Goal: Task Accomplishment & Management: Complete application form

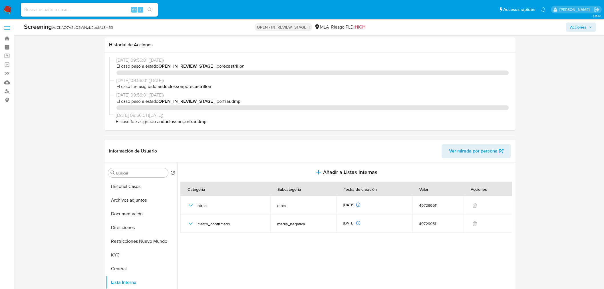
select select "10"
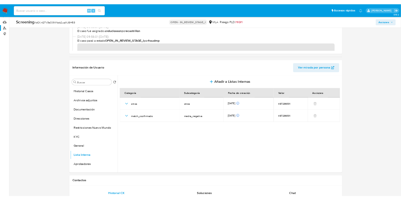
scroll to position [56, 0]
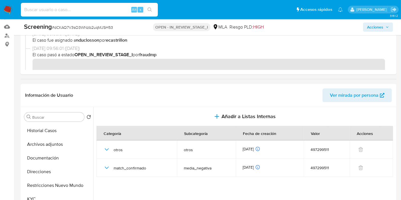
click at [67, 12] on input at bounding box center [89, 9] width 137 height 7
paste input "Q8YzGzkl0mnUK9ujIBiWdA4i"
type input "Q8YzGzkl0mnUK9ujIBiWdA4i"
click at [146, 9] on button "search-icon" at bounding box center [150, 10] width 12 height 8
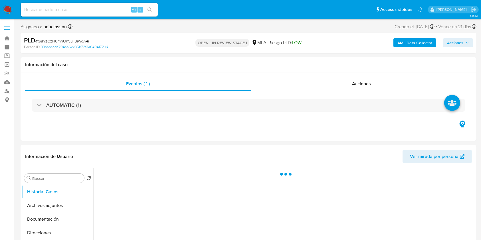
select select "10"
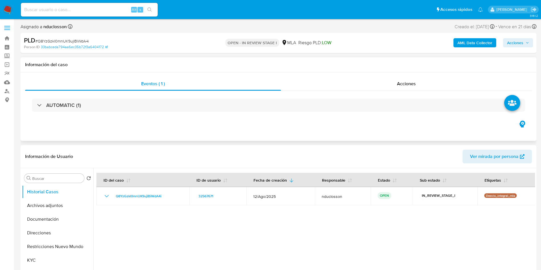
drag, startPoint x: 318, startPoint y: 0, endPoint x: 332, endPoint y: 125, distance: 125.2
click at [319, 120] on div "Eventos ( 1 ) Acciones AUTOMATIC (1)" at bounding box center [279, 106] width 516 height 68
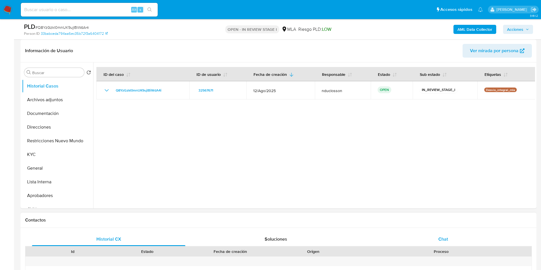
click at [437, 239] on div "Chat" at bounding box center [444, 240] width 154 height 14
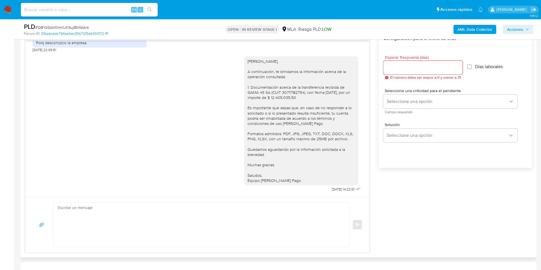
scroll to position [300, 0]
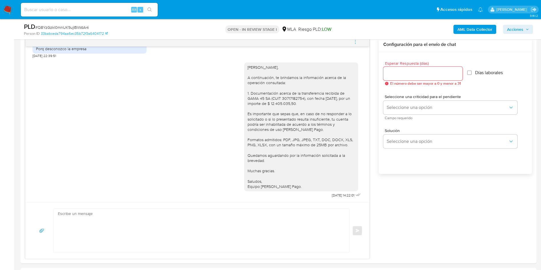
click at [60, 5] on div "Alt s" at bounding box center [89, 10] width 137 height 14
click at [63, 10] on input at bounding box center [89, 9] width 137 height 7
paste input "WidDHnG6dsUR4GflLKQRmgfq"
type input "WidDHnG6dsUR4GflLKQRmgfq"
click at [150, 13] on button "search-icon" at bounding box center [150, 10] width 12 height 8
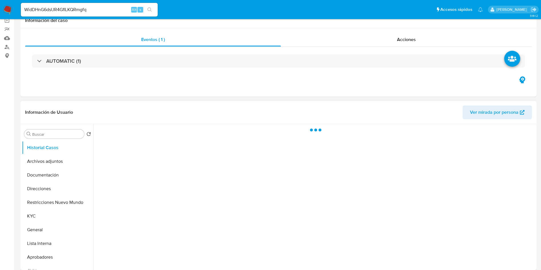
scroll to position [128, 0]
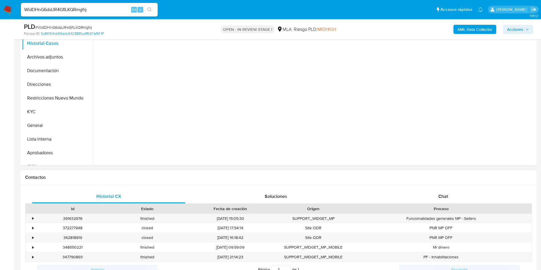
select select "10"
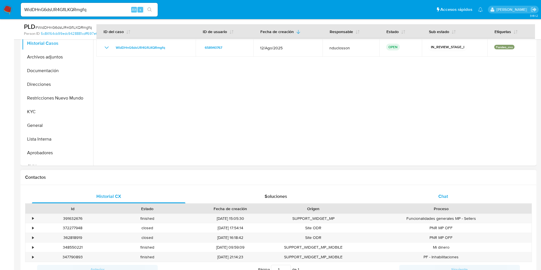
click at [428, 194] on div "Chat" at bounding box center [444, 197] width 154 height 14
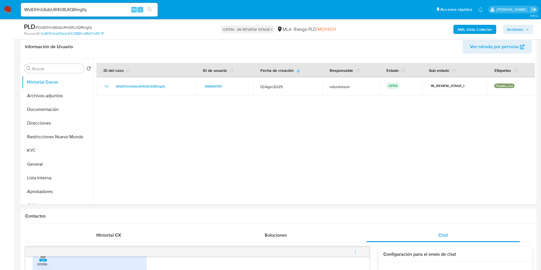
scroll to position [43, 0]
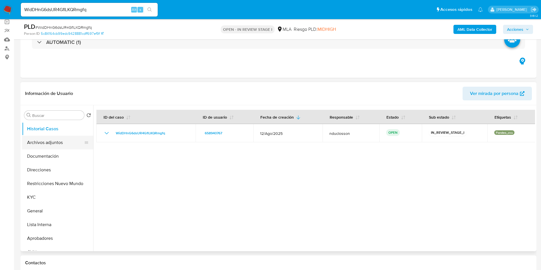
click at [33, 140] on button "Archivos adjuntos" at bounding box center [55, 143] width 67 height 14
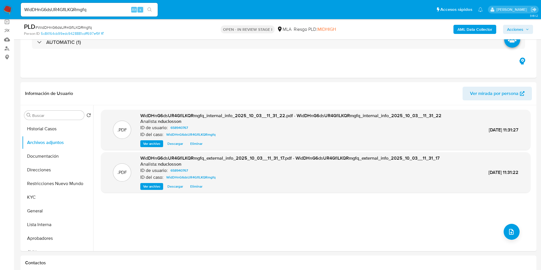
click at [60, 11] on input "WidDHnG6dsUR4GflLKQRmgfq" at bounding box center [89, 9] width 137 height 7
paste input "YtQ5DPt4ywS7tX0xpnFUbaWQ"
type input "YtQ5DPt4ywS7tX0xpnFUbaWQ"
click at [152, 9] on icon "search-icon" at bounding box center [150, 9] width 5 height 5
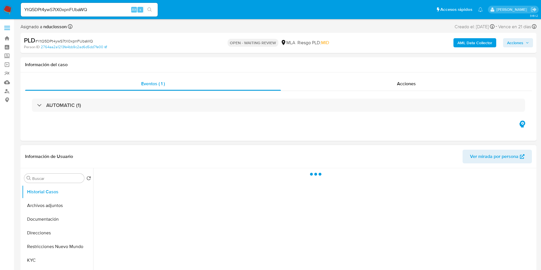
select select "10"
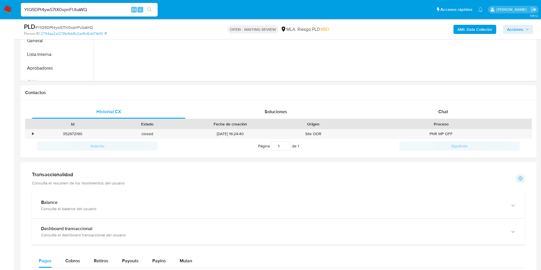
scroll to position [257, 0]
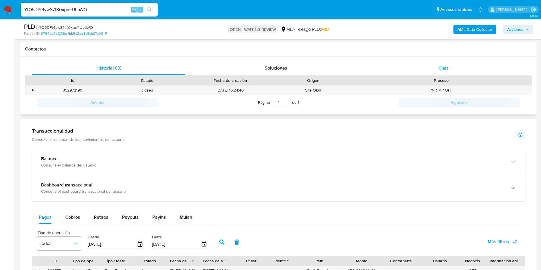
click at [414, 74] on div "Chat" at bounding box center [444, 68] width 154 height 14
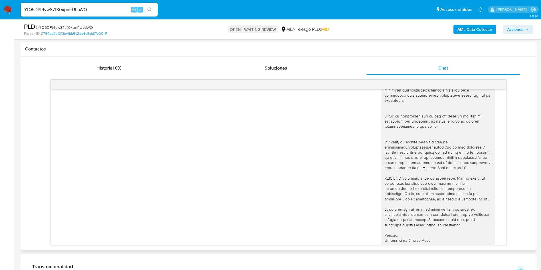
scroll to position [279, 0]
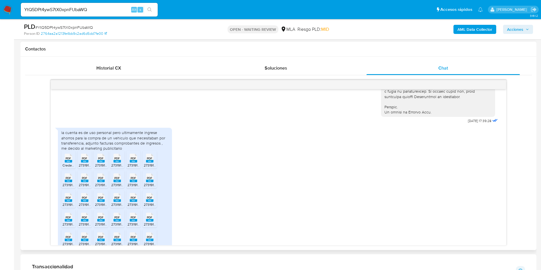
click at [120, 151] on div "la cuenta es de uso personal pero ultimamente ingrese ahorros para la compra de…" at bounding box center [114, 140] width 107 height 21
copy div "la cuenta es de uso personal pero ultimamente ingrese ahorros para la compra de…"
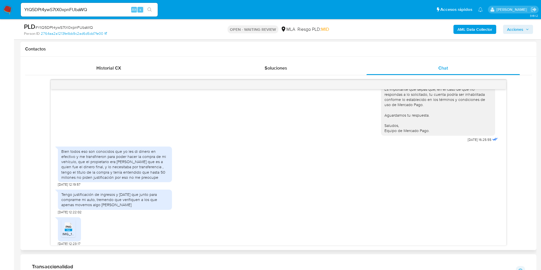
scroll to position [707, 0]
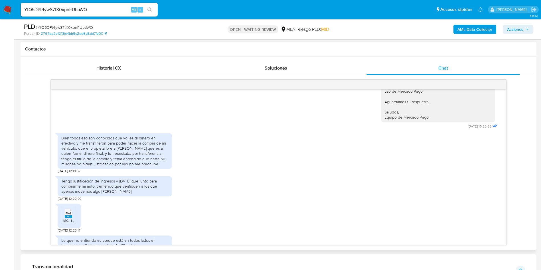
click at [93, 159] on div "Bien todos eso son conocidos que yo les di dinero en efectivo y me transfiriero…" at bounding box center [114, 151] width 107 height 31
drag, startPoint x: 158, startPoint y: 176, endPoint x: 108, endPoint y: 165, distance: 50.9
click at [108, 165] on div "Bien todos eso son conocidos que yo les di dinero en efectivo y me transfiriero…" at bounding box center [114, 151] width 107 height 31
drag, startPoint x: 95, startPoint y: 165, endPoint x: 91, endPoint y: 164, distance: 4.0
click at [94, 165] on div "Bien todos eso son conocidos que yo les di dinero en efectivo y me transfiriero…" at bounding box center [114, 151] width 107 height 31
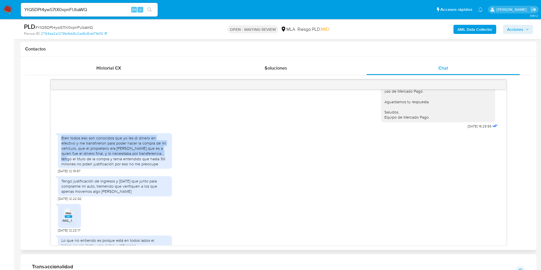
drag, startPoint x: 62, startPoint y: 147, endPoint x: 160, endPoint y: 163, distance: 99.4
click at [160, 163] on div "Bien todos eso son conocidos que yo les di dinero en efectivo y me transfiriero…" at bounding box center [114, 151] width 107 height 31
copy div "Bien todos eso son conocidos que yo les di dinero en efectivo y me transfiriero…"
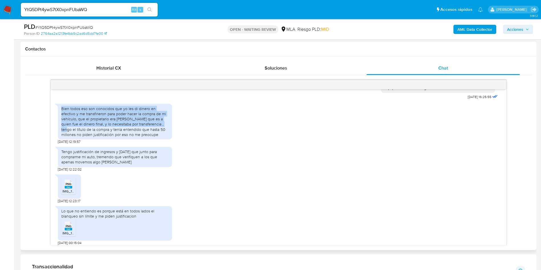
scroll to position [750, 0]
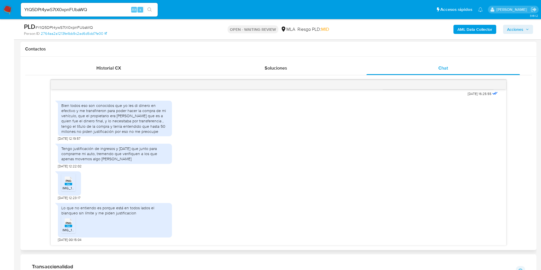
click at [73, 185] on div "PNG PNG" at bounding box center [69, 180] width 12 height 11
click at [69, 227] on rect at bounding box center [68, 226] width 7 height 3
click at [399, 268] on div "Transaccionalidad Consulta el resumen de los movimientos del usuario Informació…" at bounding box center [278, 271] width 493 height 14
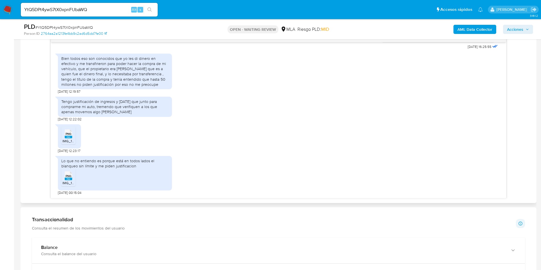
scroll to position [257, 0]
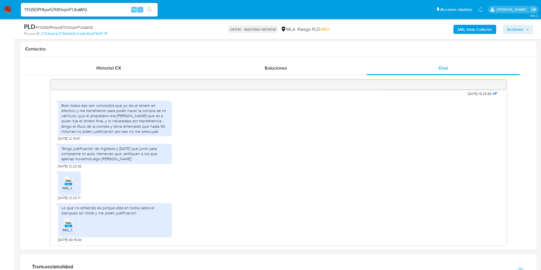
click at [72, 27] on span "# YtQ5DPt4ywS7tX0xpnFUbaWQ" at bounding box center [64, 28] width 58 height 6
copy span "YtQ5DPt4ywS7tX0xpnFUbaWQ"
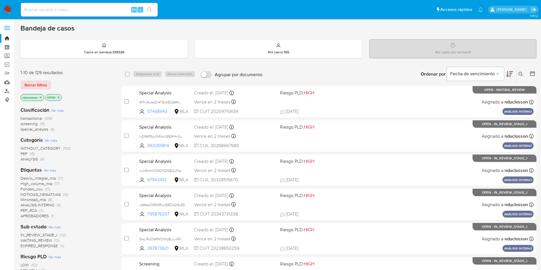
click at [519, 72] on icon at bounding box center [521, 74] width 5 height 5
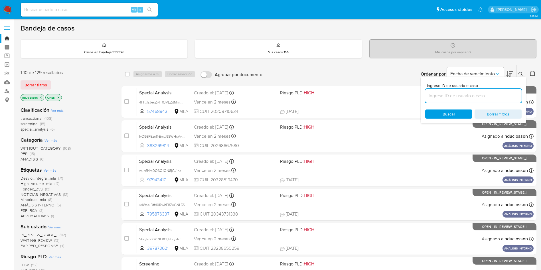
click at [458, 98] on input at bounding box center [474, 95] width 96 height 7
type input "YtQ5DPt4ywS7tX0xpnFUbaWQ"
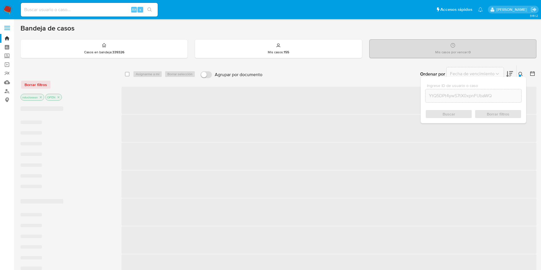
click at [437, 111] on div "Buscar Borrar filtros" at bounding box center [474, 114] width 96 height 9
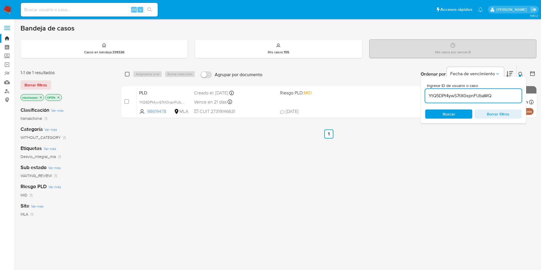
click at [127, 72] on input "checkbox" at bounding box center [127, 74] width 5 height 5
checkbox input "true"
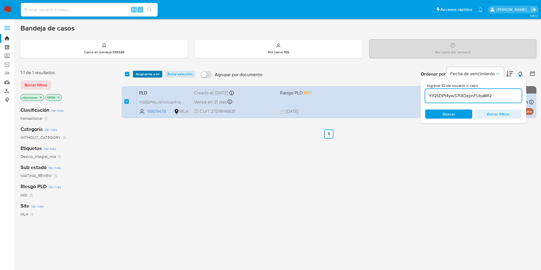
click at [135, 72] on button "Asignarme a mí" at bounding box center [147, 74] width 29 height 7
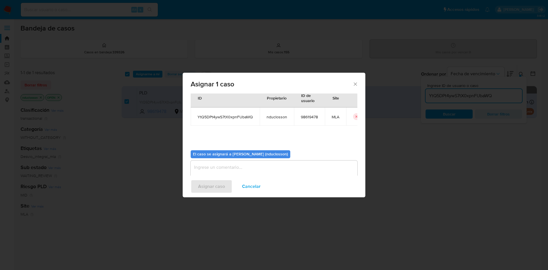
scroll to position [30, 0]
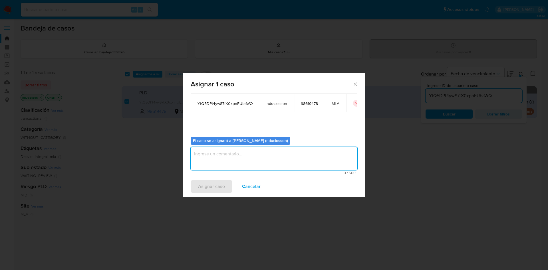
click at [216, 156] on textarea "assign-modal" at bounding box center [274, 158] width 167 height 23
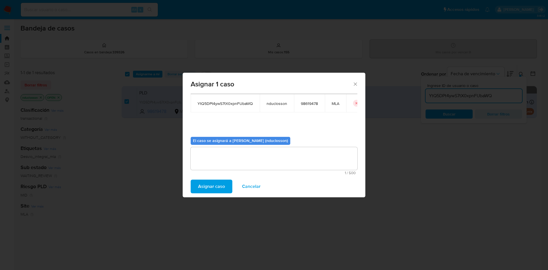
click at [215, 184] on span "Asignar caso" at bounding box center [211, 186] width 27 height 13
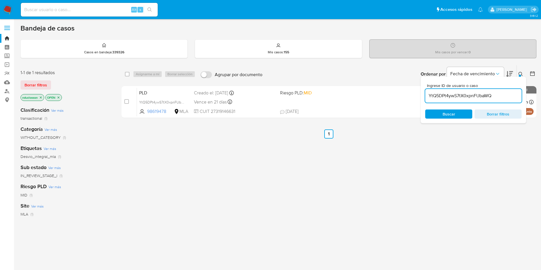
click at [124, 74] on div "select-all-cases-checkbox Asignarme a mí Borrar selección Agrupar por documento…" at bounding box center [329, 74] width 415 height 18
click at [127, 74] on input "checkbox" at bounding box center [127, 74] width 5 height 5
checkbox input "true"
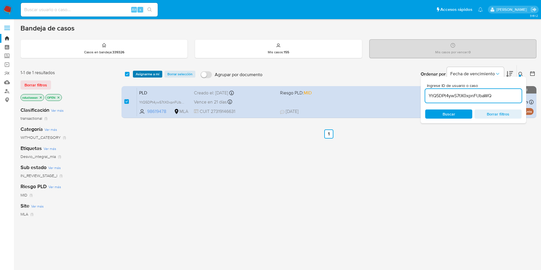
click at [140, 75] on span "Asignarme a mí" at bounding box center [148, 74] width 24 height 6
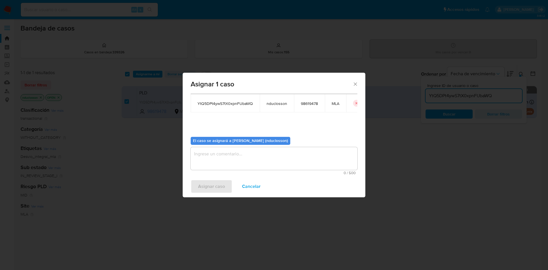
click at [252, 154] on textarea "assign-modal" at bounding box center [274, 158] width 167 height 23
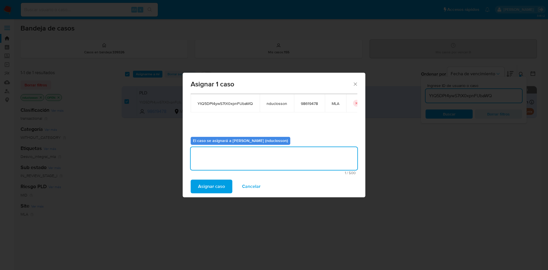
click at [217, 182] on span "Asignar caso" at bounding box center [211, 186] width 27 height 13
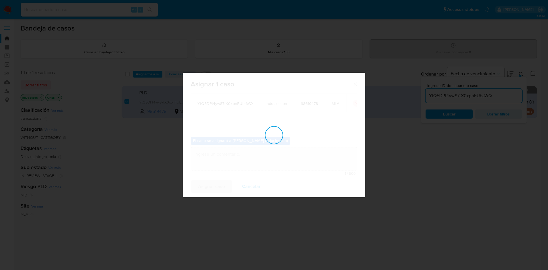
checkbox input "false"
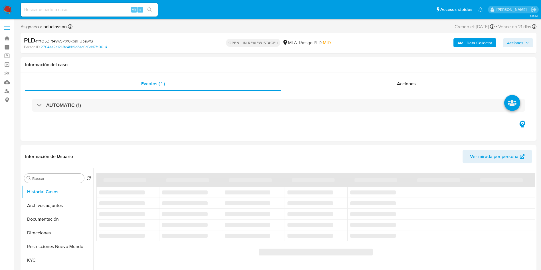
select select "10"
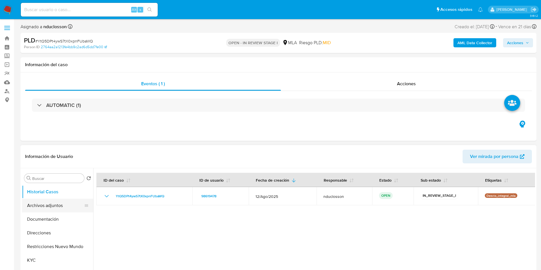
click at [58, 206] on button "Archivos adjuntos" at bounding box center [55, 206] width 67 height 14
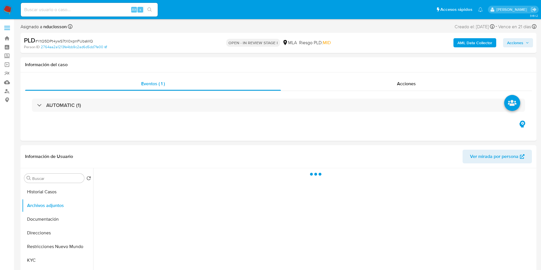
click at [473, 43] on b "AML Data Collector" at bounding box center [475, 42] width 35 height 9
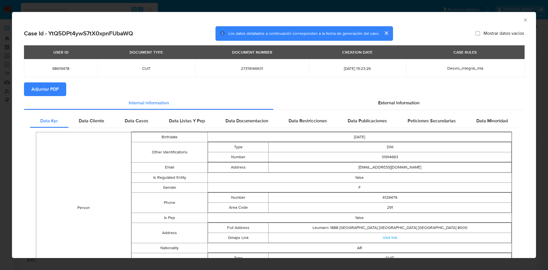
click at [388, 110] on div "Data Kyc Data Cliente Data Casos Data Listas Y Pep Data Documentacion Data Rest…" at bounding box center [274, 271] width 500 height 323
click at [386, 102] on span "External information" at bounding box center [398, 103] width 41 height 7
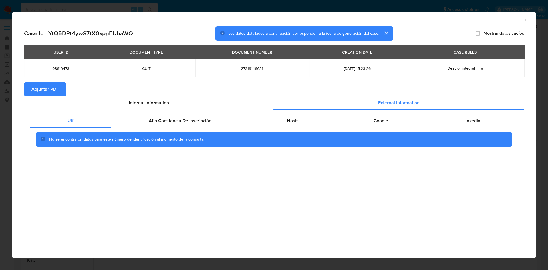
click at [166, 111] on div "Uif Afip Constancia De Inscripción Nosis Google Linkedin No se encontraron dato…" at bounding box center [274, 132] width 500 height 45
click at [167, 117] on div "Afip Constancia De Inscripción" at bounding box center [180, 121] width 138 height 14
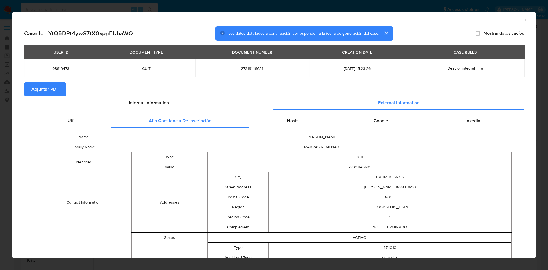
scroll to position [84, 0]
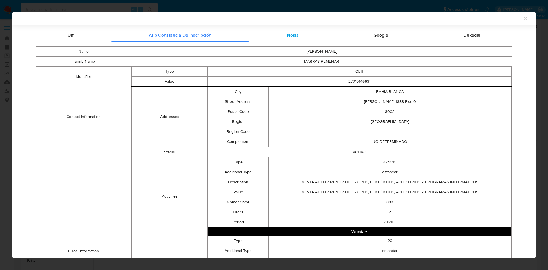
click at [281, 37] on div "Nosis" at bounding box center [292, 36] width 87 height 14
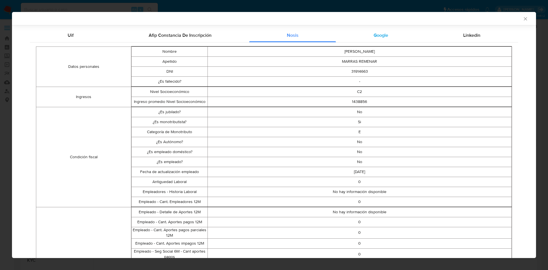
click at [380, 42] on div "Google" at bounding box center [381, 36] width 90 height 14
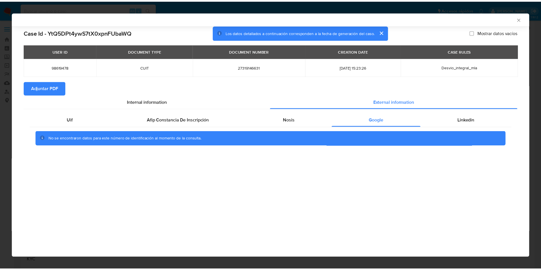
scroll to position [0, 0]
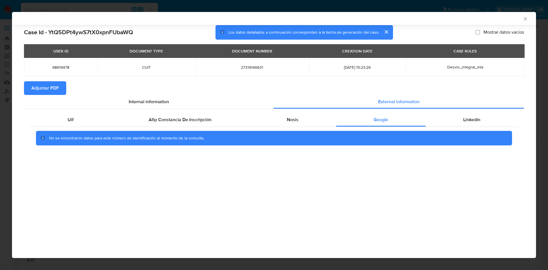
click at [463, 129] on div "No se encontraron datos para este número de identificación al momento de la con…" at bounding box center [274, 138] width 488 height 23
click at [463, 122] on span "Linkedin" at bounding box center [471, 119] width 17 height 7
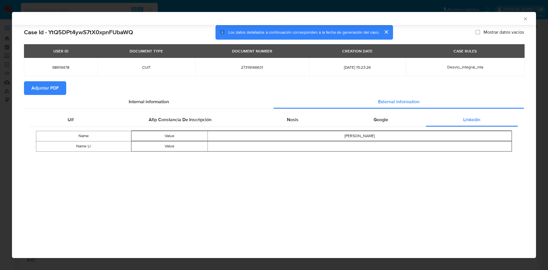
click at [44, 90] on span "Adjuntar PDF" at bounding box center [44, 88] width 27 height 13
click at [527, 20] on icon "Cerrar ventana" at bounding box center [526, 19] width 6 height 6
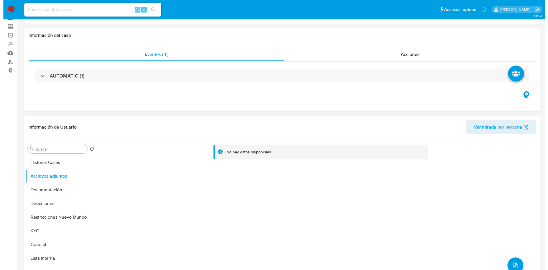
scroll to position [43, 0]
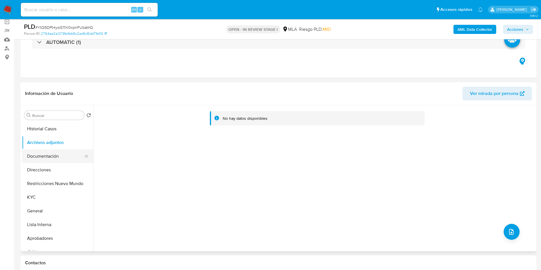
click at [65, 159] on button "Documentación" at bounding box center [55, 157] width 67 height 14
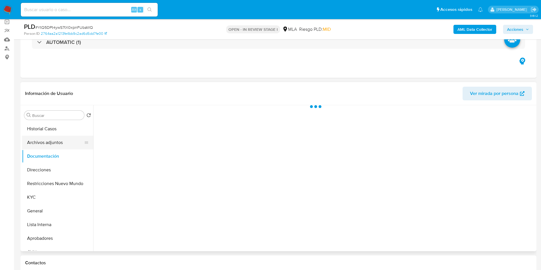
click at [62, 141] on button "Archivos adjuntos" at bounding box center [55, 143] width 67 height 14
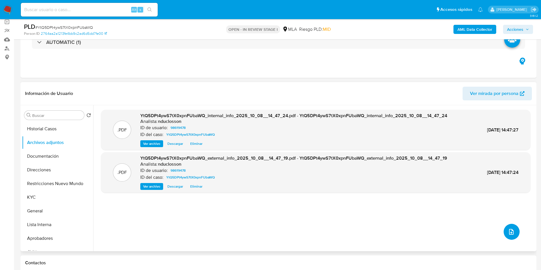
click at [510, 232] on icon "upload-file" at bounding box center [511, 232] width 7 height 7
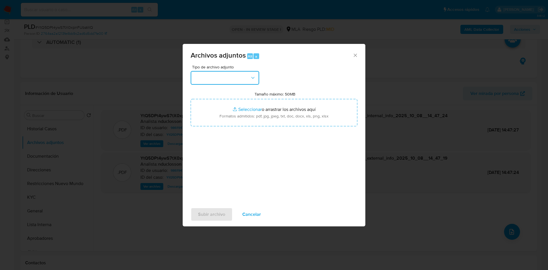
click at [239, 77] on button "button" at bounding box center [225, 78] width 68 height 14
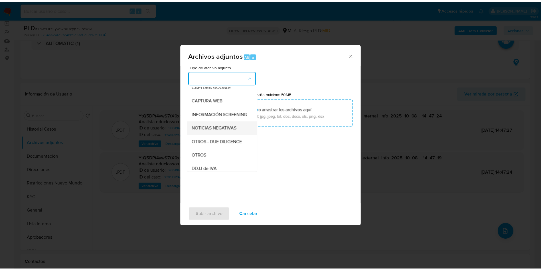
scroll to position [72, 0]
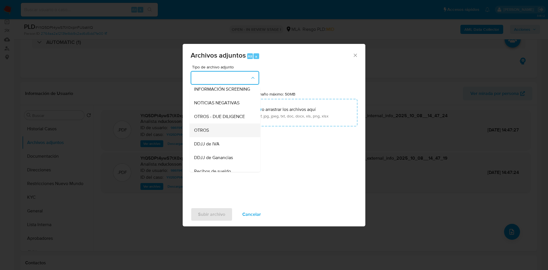
click at [207, 133] on span "OTROS" at bounding box center [201, 131] width 15 height 6
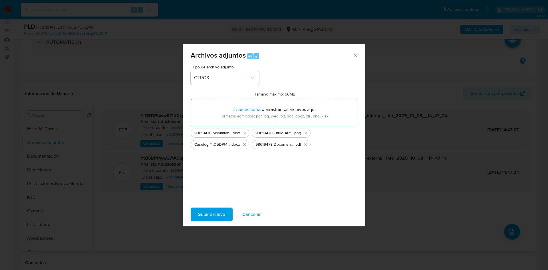
click at [213, 209] on span "Subir archivo" at bounding box center [211, 214] width 27 height 13
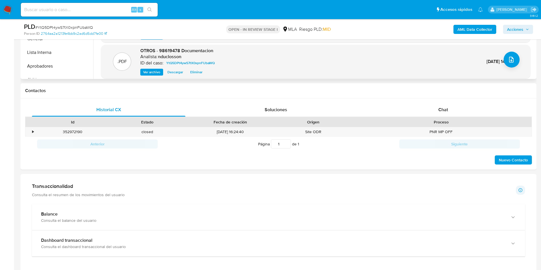
scroll to position [171, 0]
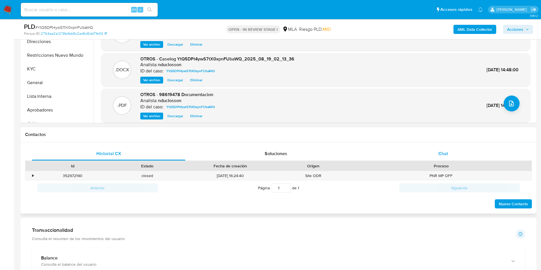
click at [441, 160] on div "Chat" at bounding box center [444, 154] width 154 height 14
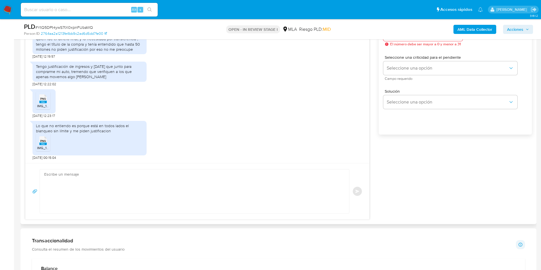
scroll to position [342, 0]
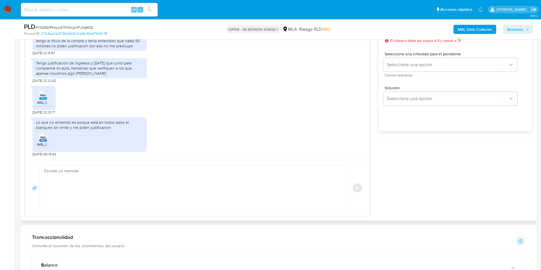
click at [241, 201] on textarea at bounding box center [193, 188] width 298 height 44
paste textarea "Hola, Muchas gracias por la respuesta. Analizamos tu caso y notamos que la info…"
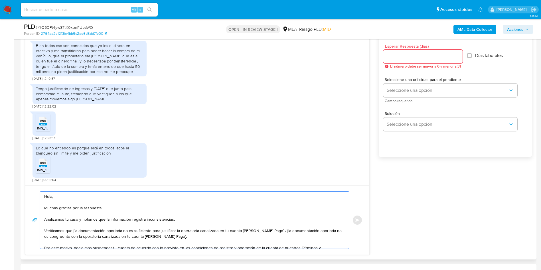
scroll to position [300, 0]
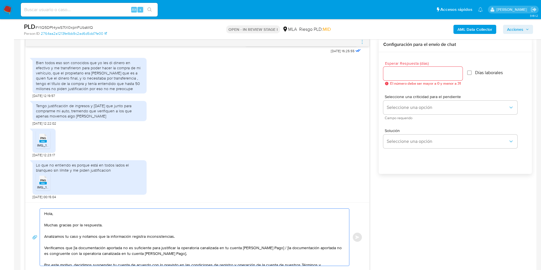
type textarea "Hola, Muchas gracias por la respuesta. Analizamos tu caso y notamos que la info…"
click at [405, 70] on input "Esperar Respuesta (días)" at bounding box center [423, 73] width 79 height 7
type input "1"
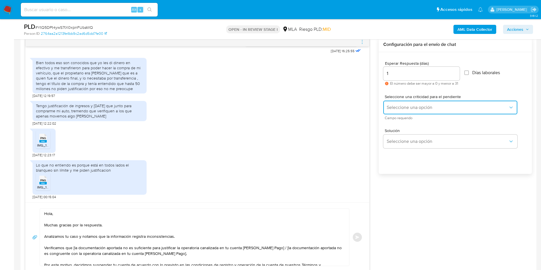
click at [406, 102] on button "Seleccione una opción" at bounding box center [451, 108] width 134 height 14
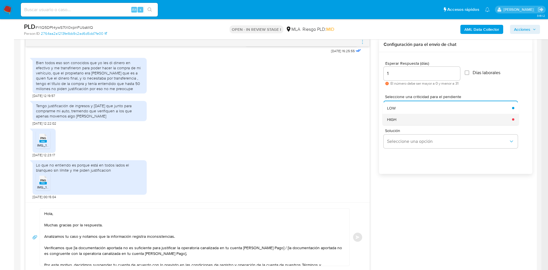
click at [403, 116] on div "HIGH" at bounding box center [448, 119] width 122 height 11
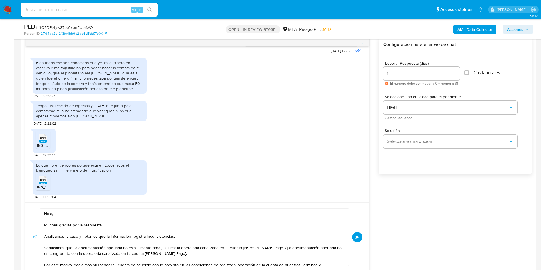
click at [428, 178] on div "Esperar Respuesta (días) 1 El número debe ser mayor a 0 y menor a 31 Días labor…" at bounding box center [455, 120] width 153 height 137
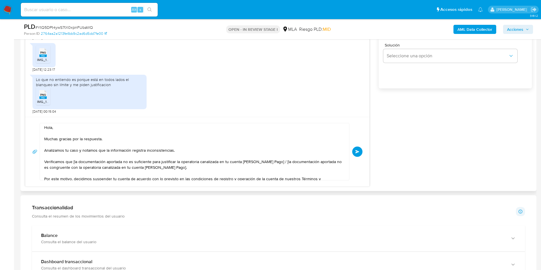
scroll to position [0, 0]
drag, startPoint x: 186, startPoint y: 170, endPoint x: 273, endPoint y: 164, distance: 87.3
click at [273, 164] on textarea "Hola, Muchas gracias por la respuesta. Analizamos tu caso y notamos que la info…" at bounding box center [193, 151] width 298 height 57
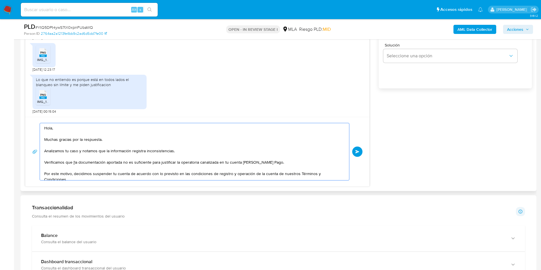
drag, startPoint x: 74, startPoint y: 164, endPoint x: 115, endPoint y: 164, distance: 41.1
click at [77, 164] on textarea "Hola, Muchas gracias por la respuesta. Analizamos tu caso y notamos que la info…" at bounding box center [193, 151] width 298 height 57
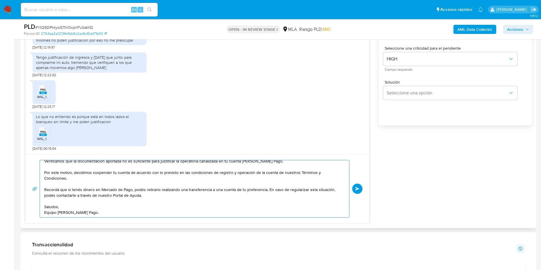
scroll to position [257, 0]
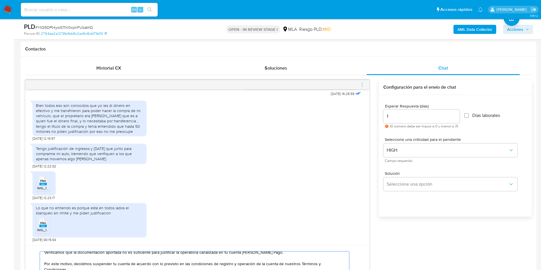
type textarea "Hola, Muchas gracias por la respuesta. Analizamos tu caso y notamos que la info…"
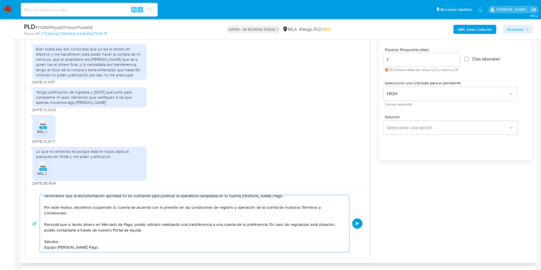
scroll to position [300, 0]
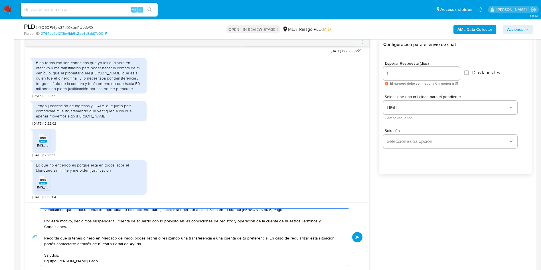
click at [398, 79] on div "1" at bounding box center [422, 74] width 76 height 14
drag, startPoint x: 394, startPoint y: 76, endPoint x: 363, endPoint y: 76, distance: 31.4
click at [363, 76] on div "18/08/2025 17:39:28 la cuenta es de uso personal pero ultimamente ingrese ahorr…" at bounding box center [278, 154] width 507 height 235
type input "0"
click at [414, 246] on div "18/08/2025 17:39:28 la cuenta es de uso personal pero ultimamente ingrese ahorr…" at bounding box center [278, 154] width 507 height 235
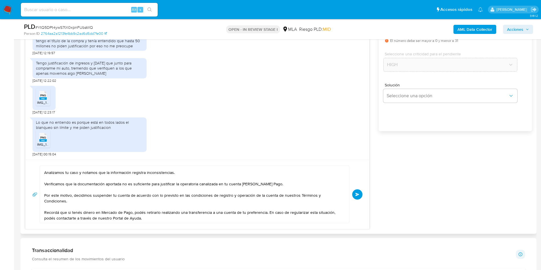
scroll to position [38, 0]
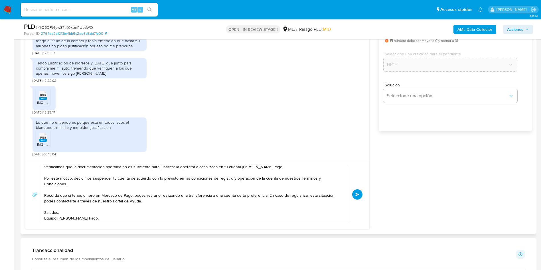
click at [354, 194] on button "Enviar" at bounding box center [357, 195] width 10 height 10
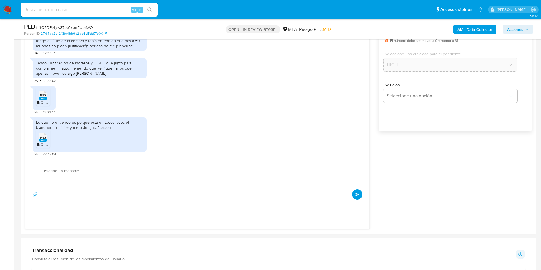
scroll to position [881, 0]
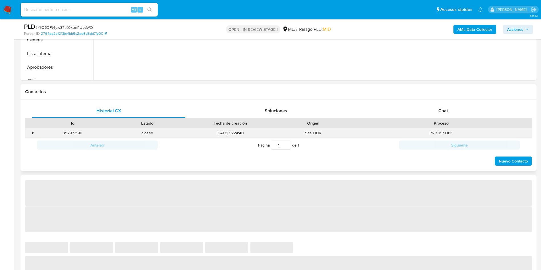
select select "10"
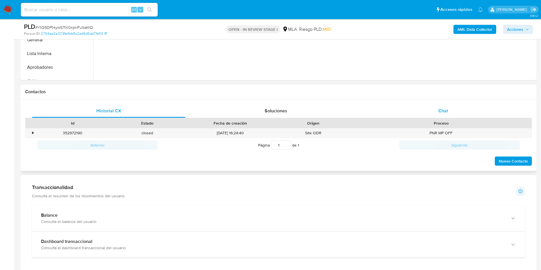
click at [434, 114] on div "Chat" at bounding box center [444, 111] width 154 height 14
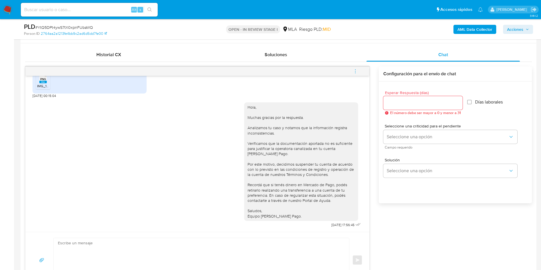
scroll to position [257, 0]
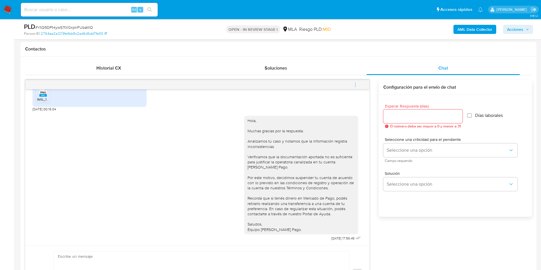
click at [356, 85] on icon "menu-action" at bounding box center [355, 84] width 5 height 5
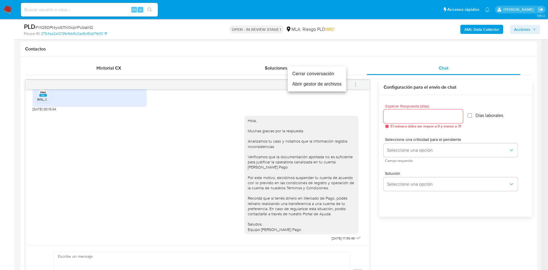
click at [325, 73] on li "Cerrar conversación" at bounding box center [317, 74] width 59 height 10
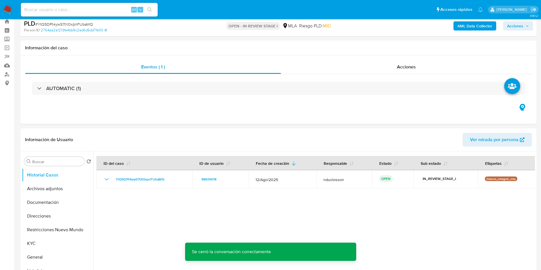
scroll to position [43, 0]
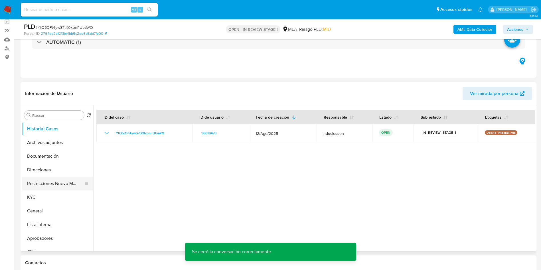
click at [39, 186] on button "Restricciones Nuevo Mundo" at bounding box center [55, 184] width 67 height 14
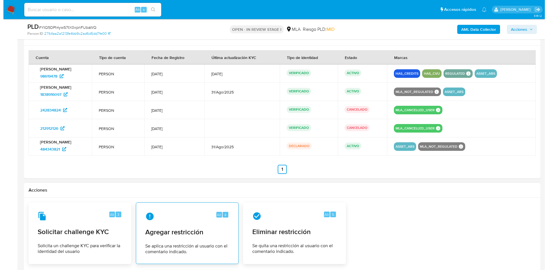
scroll to position [942, 0]
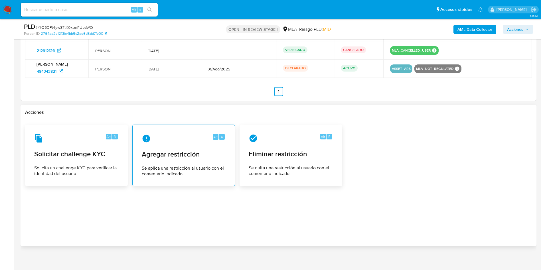
click at [190, 163] on div "Alt 4 Agregar restricción Se aplica una restricción al usuario con el comentari…" at bounding box center [183, 156] width 93 height 52
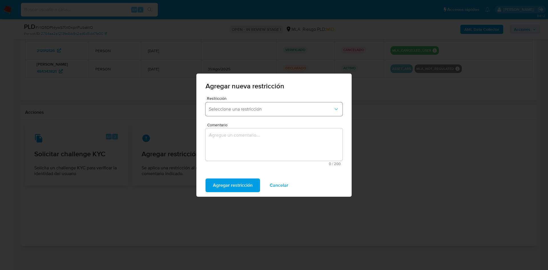
click at [233, 108] on span "Seleccione una restricción" at bounding box center [271, 109] width 124 height 6
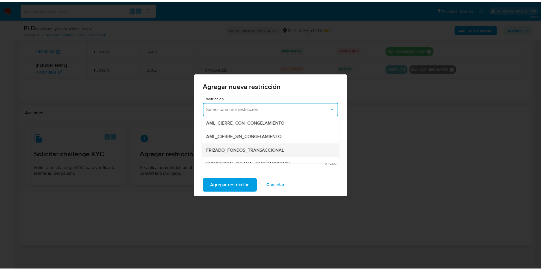
scroll to position [86, 0]
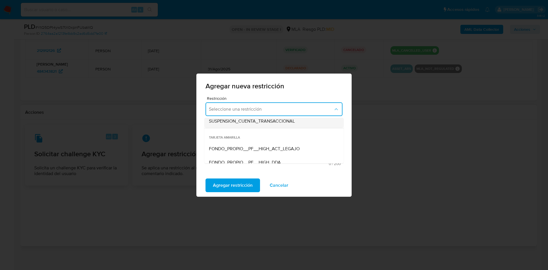
click at [247, 124] on span "SUSPENSION_CUENTA_TRANSACCIONAL" at bounding box center [252, 121] width 86 height 6
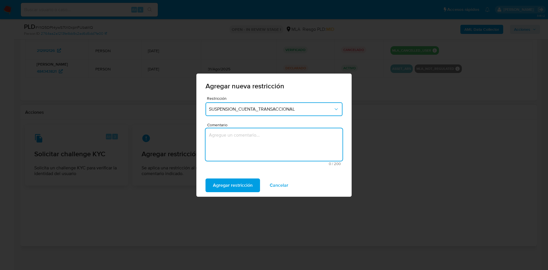
click at [247, 138] on textarea "Comentario" at bounding box center [273, 144] width 137 height 33
type textarea "AML"
click at [233, 183] on span "Agregar restricción" at bounding box center [233, 185] width 40 height 13
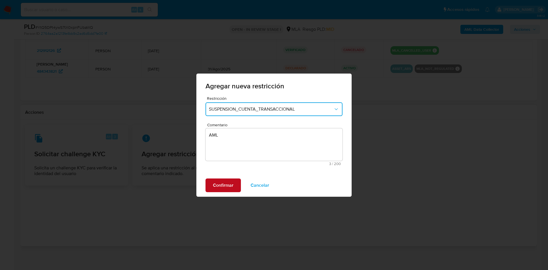
click at [223, 182] on span "Confirmar" at bounding box center [223, 185] width 21 height 13
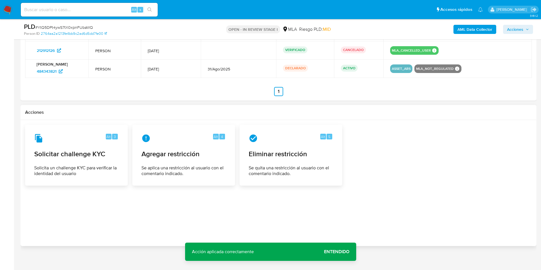
click at [330, 252] on span "Entendido" at bounding box center [336, 252] width 25 height 0
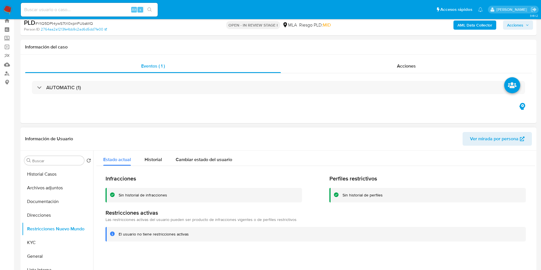
scroll to position [0, 0]
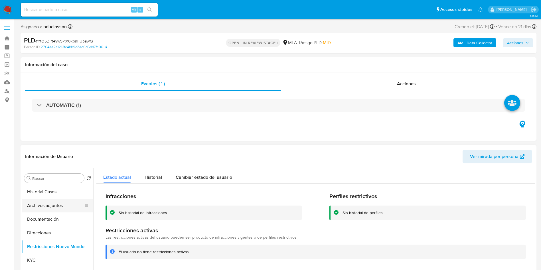
click at [39, 205] on button "Archivos adjuntos" at bounding box center [55, 206] width 67 height 14
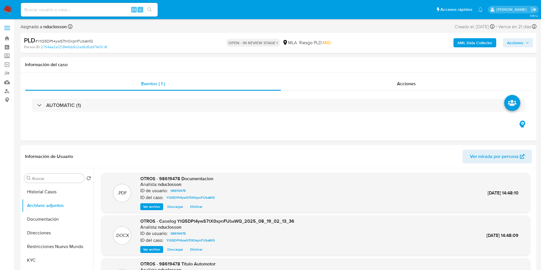
click at [529, 39] on span "Acciones" at bounding box center [518, 43] width 22 height 8
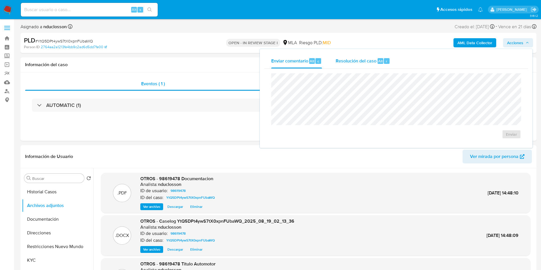
click at [381, 60] on span "Alt" at bounding box center [380, 61] width 5 height 5
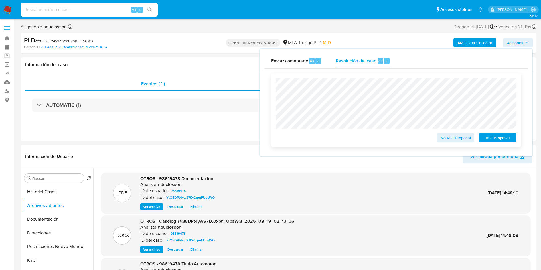
click at [489, 137] on span "ROI Proposal" at bounding box center [498, 138] width 30 height 8
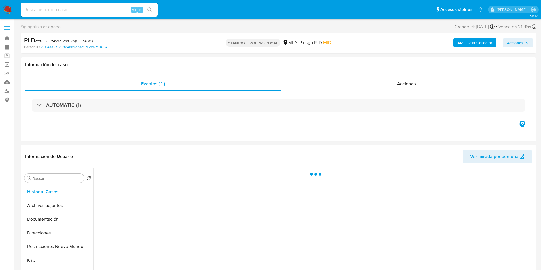
select select "10"
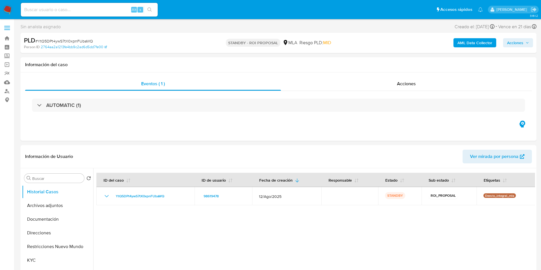
click at [68, 7] on input at bounding box center [89, 9] width 137 height 7
paste input "20Kl5kbPnHgtpHFFJmm5fTbM"
type input "20Kl5kbPnHgtpHFFJmm5fTbM"
click at [150, 12] on icon "search-icon" at bounding box center [150, 9] width 5 height 5
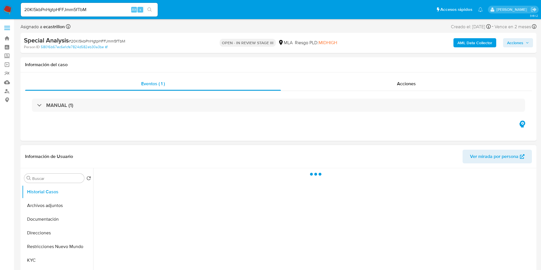
select select "10"
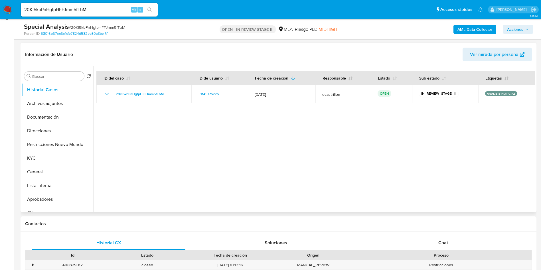
scroll to position [86, 0]
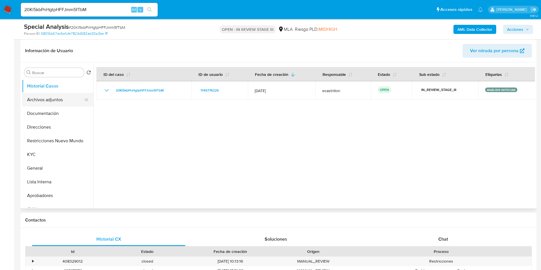
click at [53, 106] on button "Archivos adjuntos" at bounding box center [55, 100] width 67 height 14
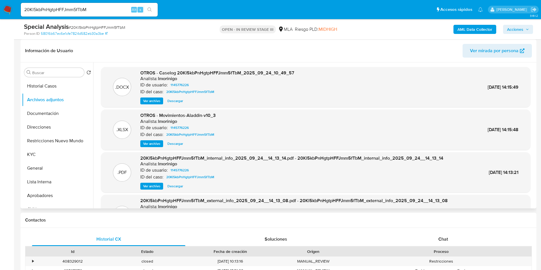
click at [180, 101] on span "Descargar" at bounding box center [176, 101] width 16 height 6
click at [76, 11] on input "20Kl5kbPnHgtpHFFJmm5fTbM" at bounding box center [89, 9] width 137 height 7
paste input "YK5I9KThTcX0AJfthNR4H6DV"
type input "YK5I9KThTcX0AJfthNR4H6DV"
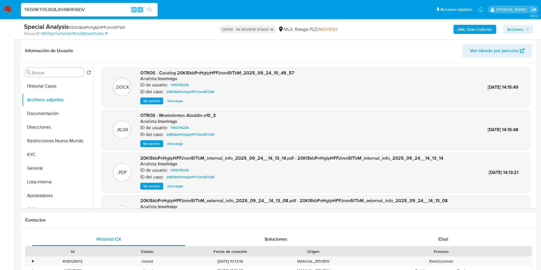
click at [148, 9] on icon "search-icon" at bounding box center [150, 9] width 4 height 4
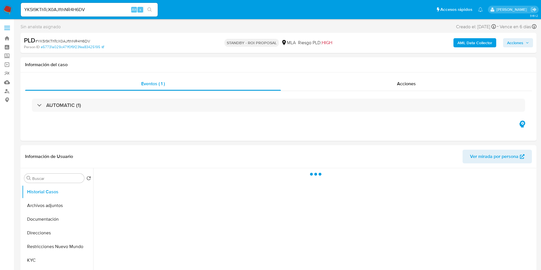
select select "10"
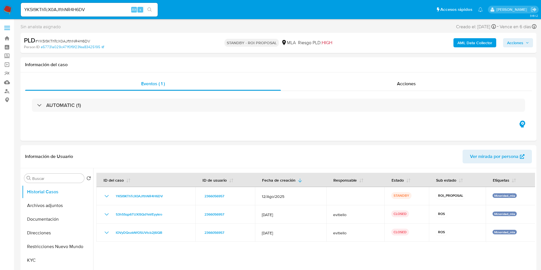
click at [70, 6] on input "YK5I9KThTcX0AJfthNR4H6DV" at bounding box center [89, 9] width 137 height 7
click at [150, 11] on icon "search-icon" at bounding box center [150, 9] width 5 height 5
click at [147, 7] on button "search-icon" at bounding box center [150, 10] width 12 height 8
click at [149, 9] on icon "search-icon" at bounding box center [150, 9] width 5 height 5
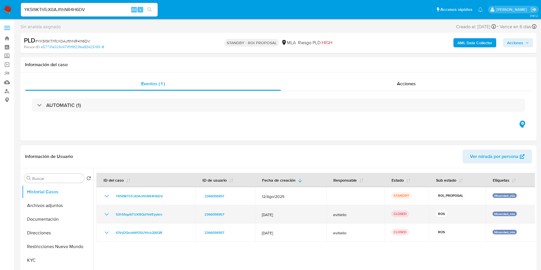
click at [103, 214] on td "53h55qp6TUXISQdYeVEyykro" at bounding box center [145, 214] width 99 height 18
click at [104, 215] on icon "Mostrar/Ocultar" at bounding box center [106, 214] width 7 height 7
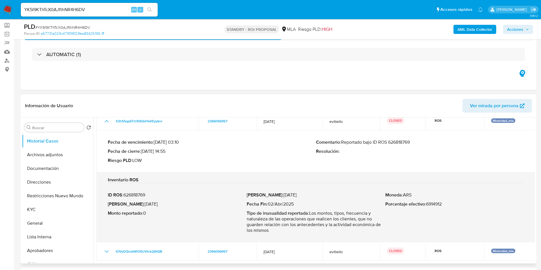
scroll to position [43, 0]
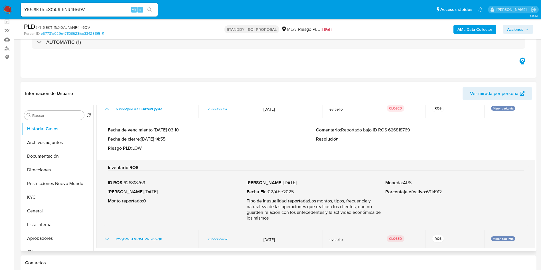
click at [103, 241] on icon "Mostrar/Ocultar" at bounding box center [106, 239] width 7 height 7
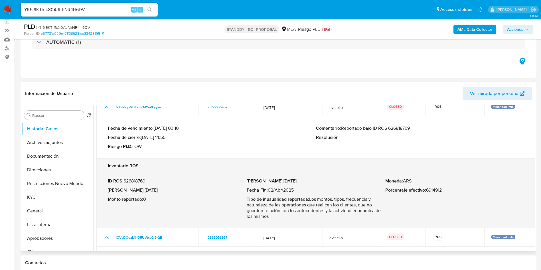
scroll to position [43, 0]
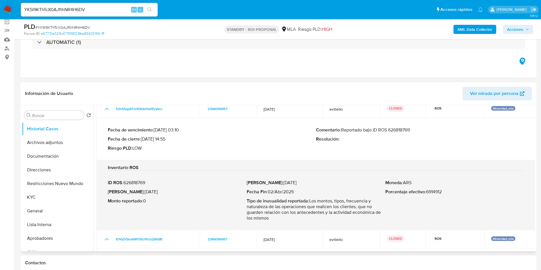
click at [141, 185] on p "ID ROS : 626818769" at bounding box center [177, 183] width 139 height 6
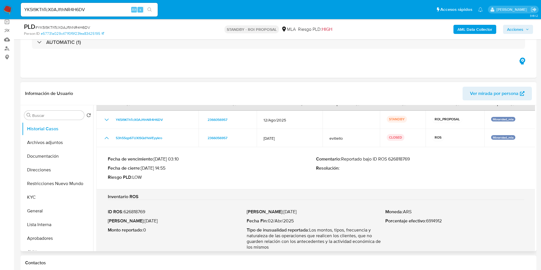
scroll to position [0, 0]
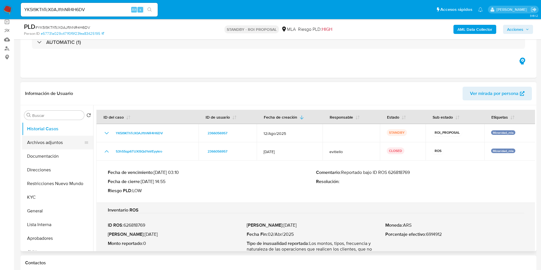
click at [63, 140] on button "Archivos adjuntos" at bounding box center [55, 143] width 67 height 14
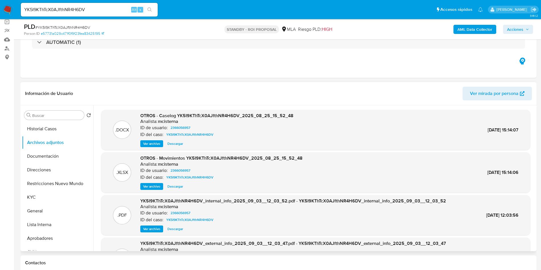
click at [175, 144] on span "Descargar" at bounding box center [176, 144] width 16 height 6
click at [59, 9] on input "YK5I9KThTcX0AJfthNR4H6DV" at bounding box center [89, 9] width 137 height 7
paste input "JNQFt2tTfFmIQf86wZgyUrVG"
type input "YK5I9KThTcX0AJJNQFt2tTfFmIQf86wZgyUrVGfthNR4H6DV"
click at [59, 9] on input "YK5I9KThTcX0AJJNQFt2tTfFmIQf86wZgyUrVGfthNR4H6DV" at bounding box center [89, 9] width 137 height 7
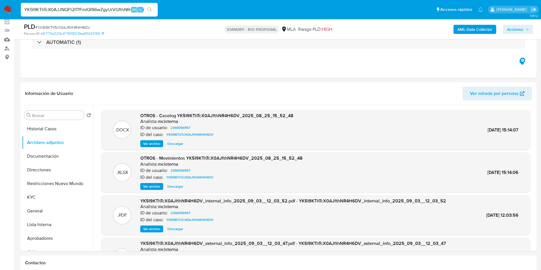
click at [59, 9] on input "YK5I9KThTcX0AJJNQFt2tTfFmIQf86wZgyUrVGfthNR4H6DV" at bounding box center [89, 9] width 137 height 7
paste input "JNQFt2tTfFmIQf86wZgyUrVG"
type input "JNQFt2tTfFmIQf86wZgyUrVG"
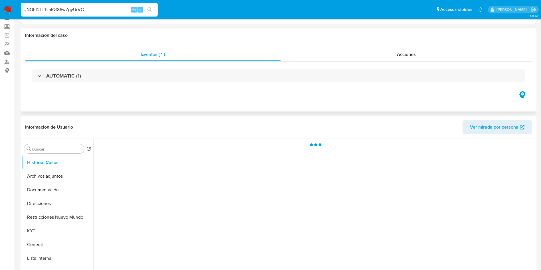
select select "10"
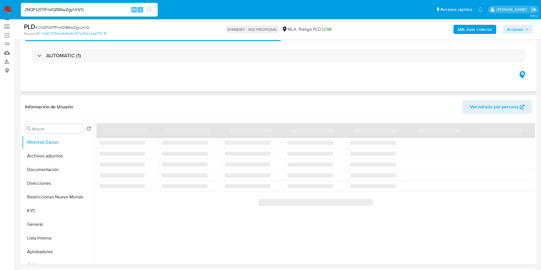
scroll to position [43, 0]
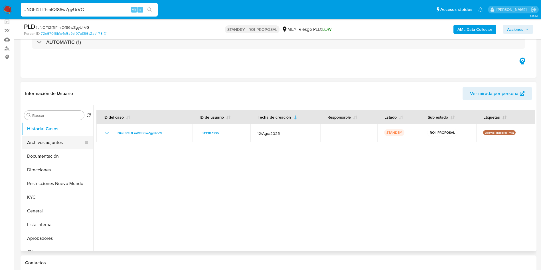
click at [63, 146] on button "Archivos adjuntos" at bounding box center [55, 143] width 67 height 14
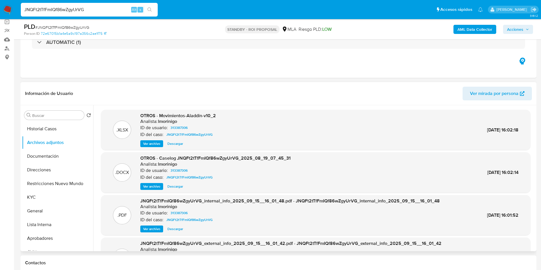
click at [179, 189] on span "Descargar" at bounding box center [176, 187] width 16 height 6
click at [64, 8] on input "JNQFt2tTfFmIQf86wZgyUrVG" at bounding box center [89, 9] width 137 height 7
paste input "Q8YzGzkl0mnUK9ujIBiWdA4i"
type input "Q8YzGzkl0mnUK9ujIBiWdA4i"
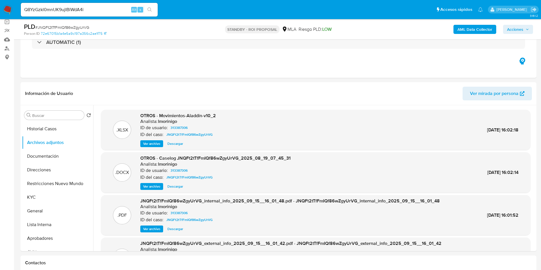
click at [149, 11] on icon "search-icon" at bounding box center [150, 9] width 4 height 4
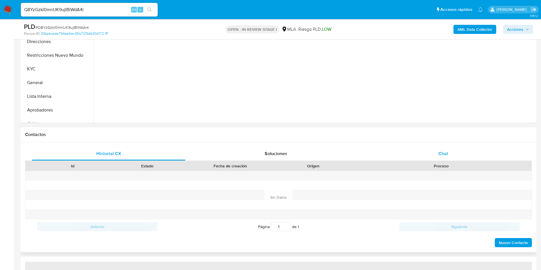
click at [438, 151] on div "Chat" at bounding box center [444, 154] width 154 height 14
select select "10"
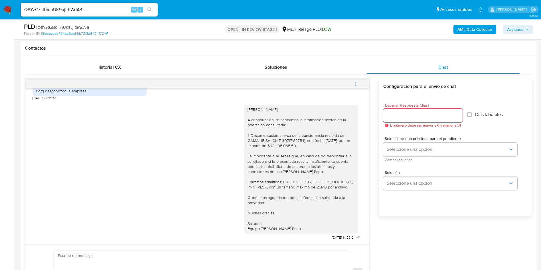
scroll to position [257, 0]
click at [70, 10] on input "Q8YzGzkl0mnUK9ujIBiWdA4i" at bounding box center [89, 9] width 137 height 7
paste input "ZeaWvEtQAeIwDo3BNdO7yGdt"
type input "ZeaWvEtQAeIwDo3BNdO7yGdt"
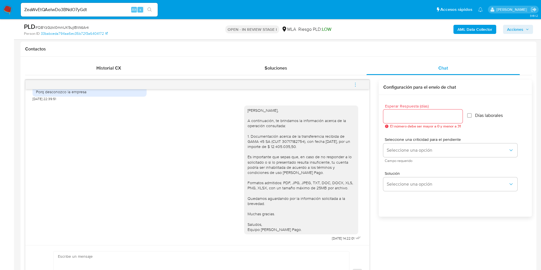
click at [148, 7] on button "search-icon" at bounding box center [150, 10] width 12 height 8
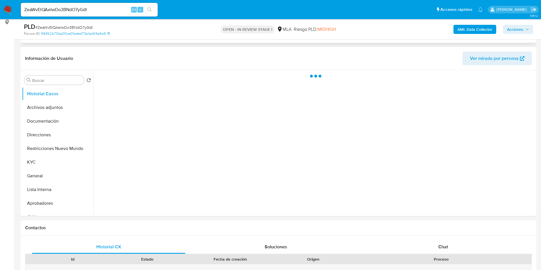
scroll to position [128, 0]
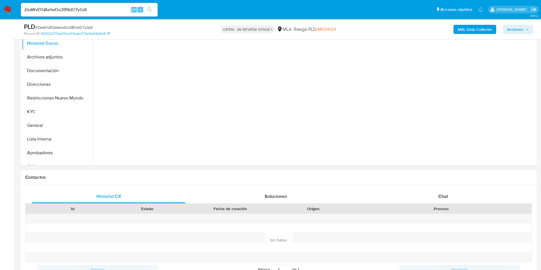
select select "10"
click at [428, 189] on div "Historial CX Soluciones Chat Id Estado Fecha de creación Origen Proceso Anterio…" at bounding box center [279, 240] width 516 height 110
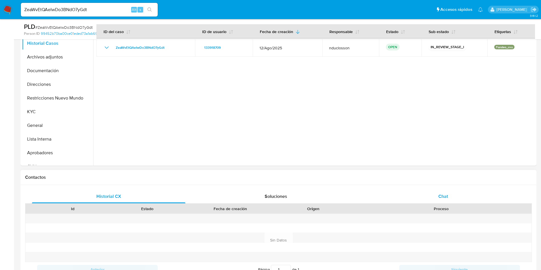
click at [429, 197] on div "Chat" at bounding box center [444, 197] width 154 height 14
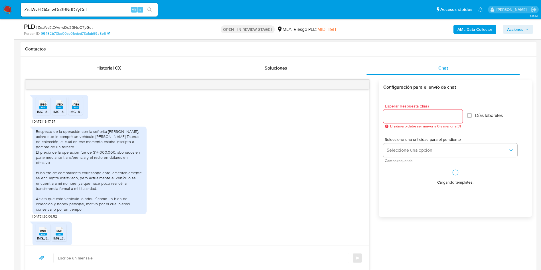
scroll to position [498, 0]
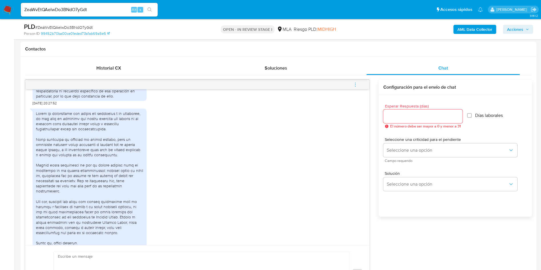
click at [71, 9] on input "ZeaWvEtQAeIwDo3BNdO7yGdt" at bounding box center [89, 9] width 137 height 7
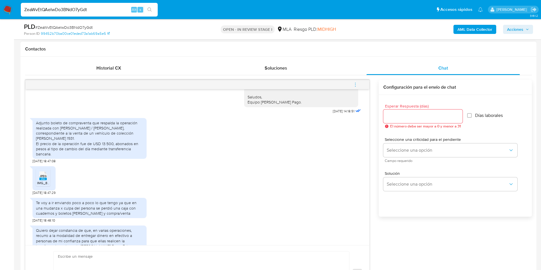
scroll to position [1498, 0]
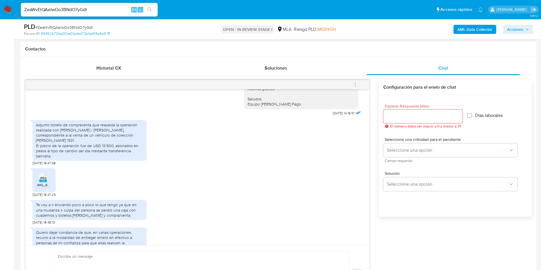
click at [45, 180] on span "JPEG" at bounding box center [43, 178] width 7 height 4
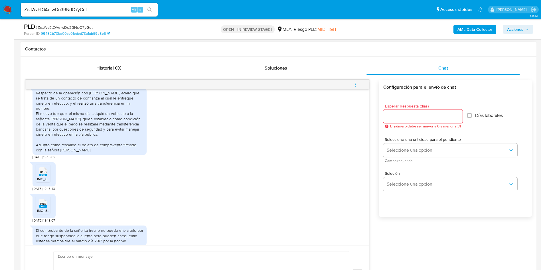
scroll to position [1755, 0]
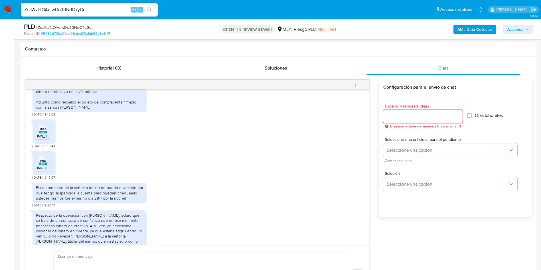
click at [43, 134] on rect at bounding box center [42, 132] width 7 height 3
click at [46, 163] on span "PNG" at bounding box center [43, 161] width 6 height 4
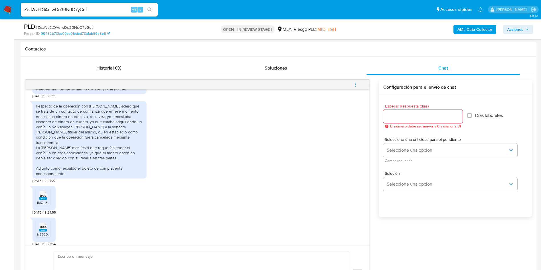
scroll to position [1884, 0]
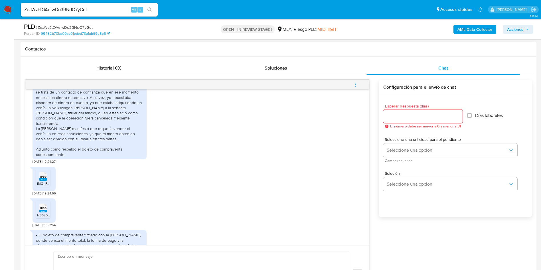
click at [43, 181] on rect at bounding box center [42, 179] width 7 height 3
click at [46, 210] on span "JPEG" at bounding box center [43, 209] width 7 height 4
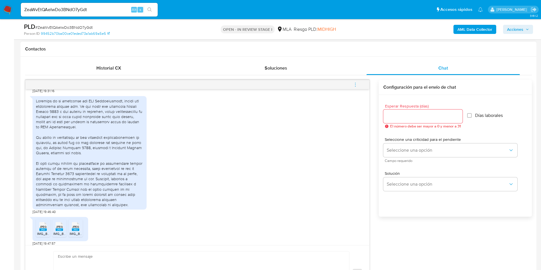
scroll to position [2183, 0]
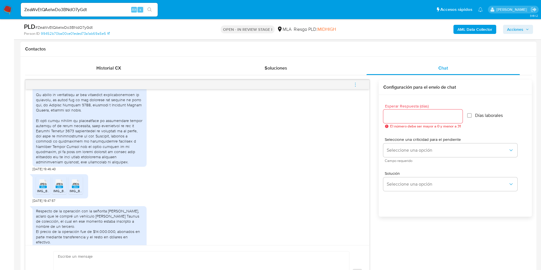
click at [44, 186] on span "JPEG" at bounding box center [43, 184] width 7 height 4
click at [61, 186] on span "JPEG" at bounding box center [59, 184] width 7 height 4
click at [74, 186] on span "JPEG" at bounding box center [75, 184] width 7 height 4
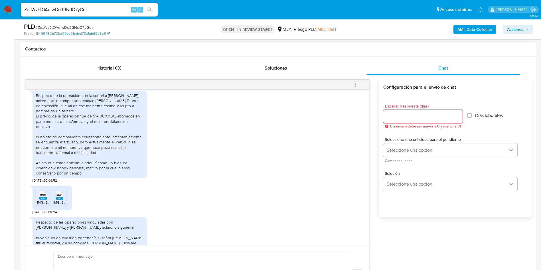
scroll to position [2312, 0]
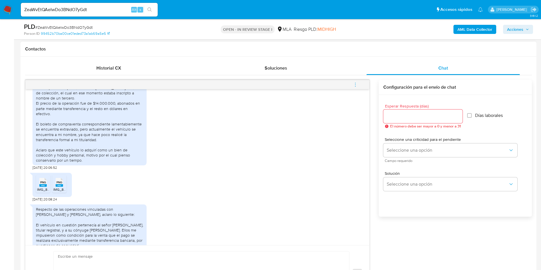
click at [43, 187] on icon at bounding box center [42, 182] width 7 height 9
click at [57, 184] on span "PNG" at bounding box center [60, 183] width 6 height 4
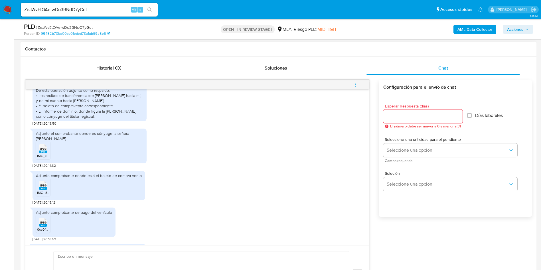
scroll to position [2526, 0]
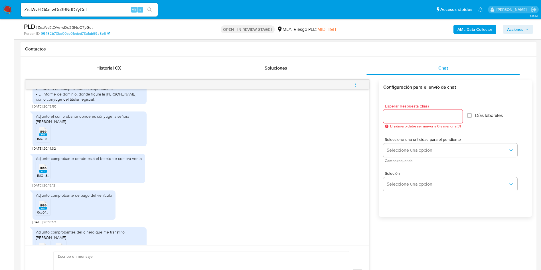
click at [45, 136] on rect at bounding box center [42, 135] width 7 height 3
click at [45, 170] on span "JPEG" at bounding box center [43, 169] width 7 height 4
click at [42, 210] on icon at bounding box center [42, 205] width 7 height 9
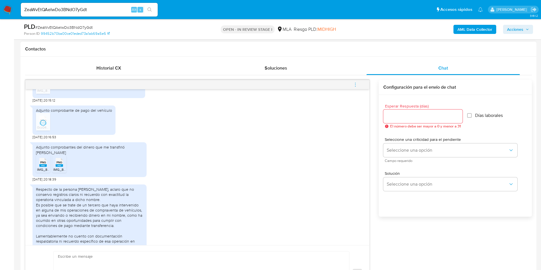
scroll to position [2611, 0]
click at [44, 164] on span "PNG" at bounding box center [43, 162] width 6 height 4
click at [58, 164] on span "PNG" at bounding box center [60, 162] width 6 height 4
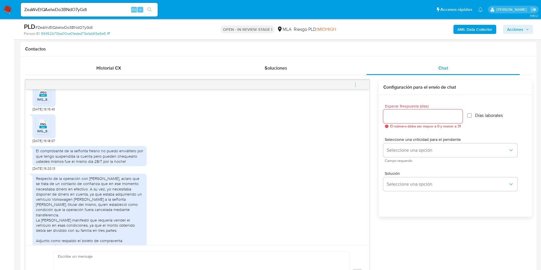
scroll to position [1749, 0]
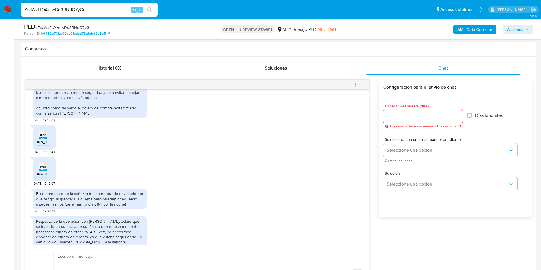
click at [43, 140] on rect at bounding box center [42, 138] width 7 height 3
click at [44, 169] on span "PNG" at bounding box center [43, 167] width 6 height 4
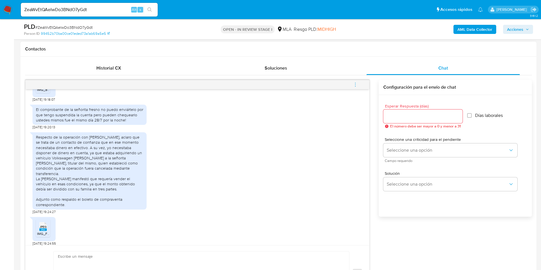
scroll to position [1835, 0]
click at [106, 157] on div "Respecto de la operación con Florencia Giselle Gauna, aclaro que se trata de un…" at bounding box center [89, 169] width 107 height 73
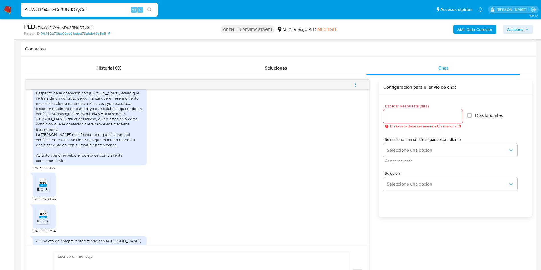
click at [46, 185] on span "JPEG" at bounding box center [43, 183] width 7 height 4
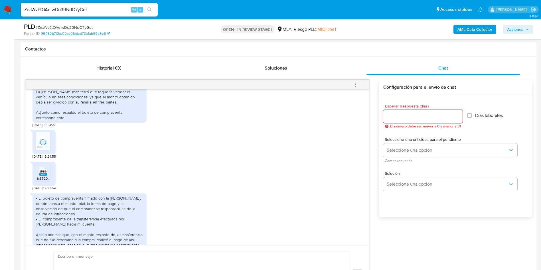
click at [47, 176] on div "JPEG JPEG" at bounding box center [43, 170] width 12 height 11
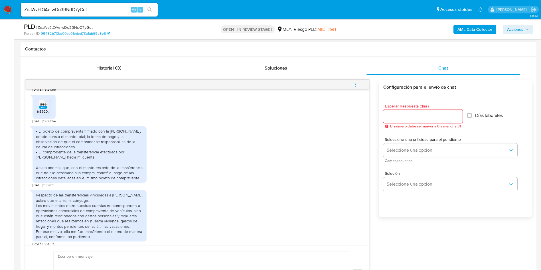
scroll to position [2006, 0]
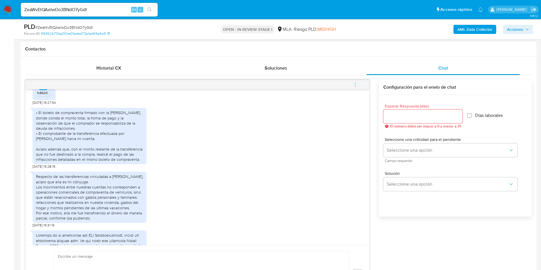
click at [88, 198] on div "Respecto de las transferencias vinculadas a Catalina Maderna, aclaro que ella e…" at bounding box center [89, 197] width 107 height 47
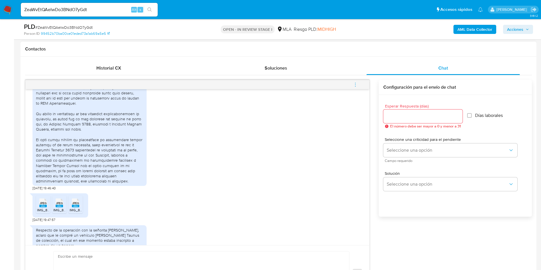
scroll to position [2177, 0]
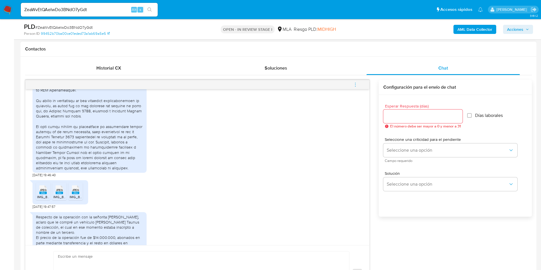
click at [44, 192] on span "JPEG" at bounding box center [43, 190] width 7 height 4
click at [56, 194] on rect at bounding box center [59, 193] width 7 height 3
click at [76, 192] on span "JPEG" at bounding box center [75, 190] width 7 height 4
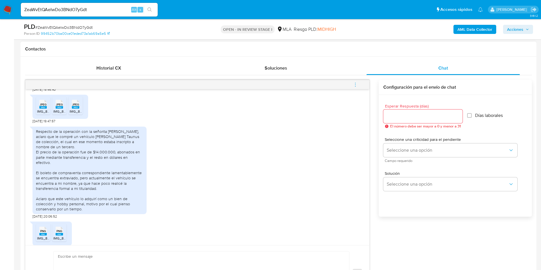
scroll to position [2306, 0]
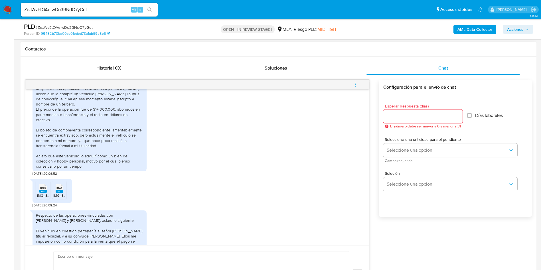
click at [40, 193] on rect at bounding box center [42, 191] width 7 height 3
click at [57, 190] on span "PNG" at bounding box center [60, 189] width 6 height 4
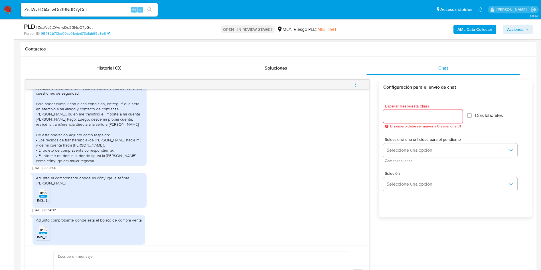
scroll to position [2477, 0]
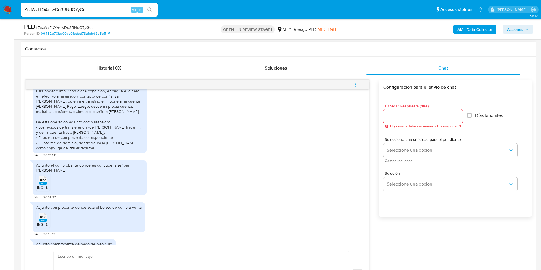
click at [45, 182] on span "JPEG" at bounding box center [43, 181] width 7 height 4
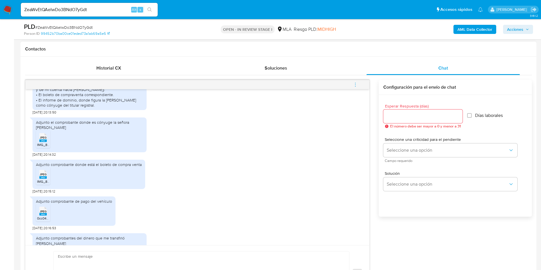
click at [41, 176] on span "JPEG" at bounding box center [43, 175] width 7 height 4
click at [39, 216] on rect at bounding box center [42, 214] width 7 height 3
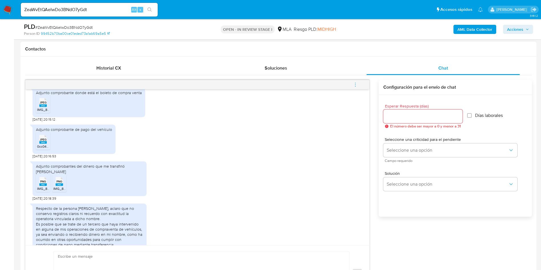
scroll to position [2605, 0]
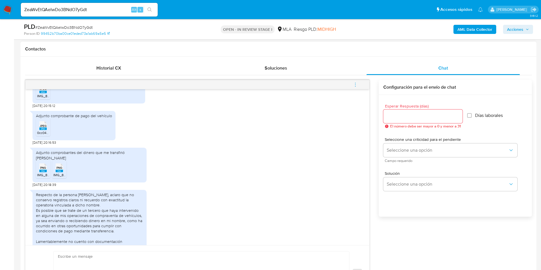
click at [45, 170] on span "PNG" at bounding box center [43, 168] width 6 height 4
click at [61, 172] on rect at bounding box center [59, 171] width 7 height 3
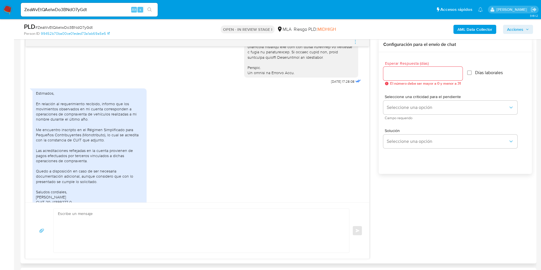
scroll to position [294, 0]
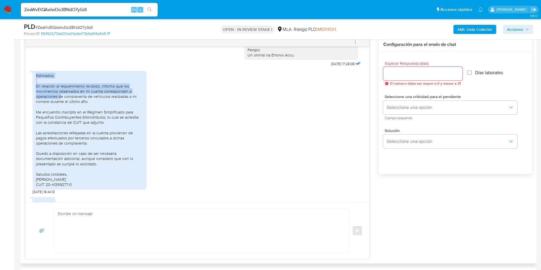
drag, startPoint x: 36, startPoint y: 87, endPoint x: 60, endPoint y: 106, distance: 31.2
click at [60, 106] on div "Estimados, En relación al requerimiento recibido, informo que los movimientos o…" at bounding box center [90, 130] width 114 height 119
click at [45, 104] on div "Estimados, En relación al requerimiento recibido, informo que los movimientos o…" at bounding box center [89, 130] width 107 height 114
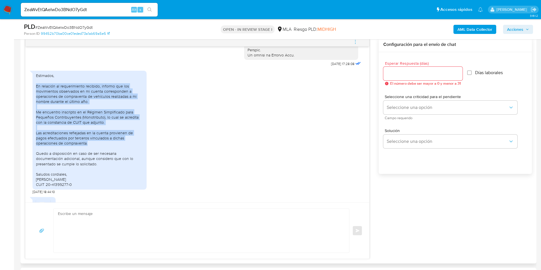
drag, startPoint x: 35, startPoint y: 96, endPoint x: 97, endPoint y: 155, distance: 85.8
click at [97, 155] on div "Estimados, En relación al requerimiento recibido, informo que los movimientos o…" at bounding box center [90, 130] width 114 height 119
copy div "En relación al requerimiento recibido, informo que los movimientos observados e…"
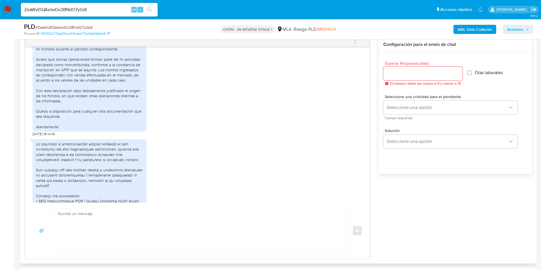
scroll to position [850, 0]
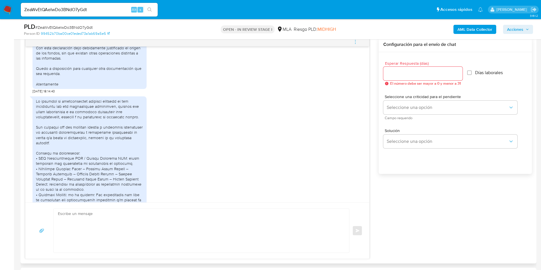
click at [37, 112] on div at bounding box center [89, 275] width 107 height 353
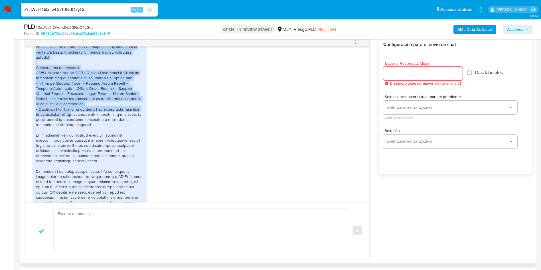
scroll to position [979, 0]
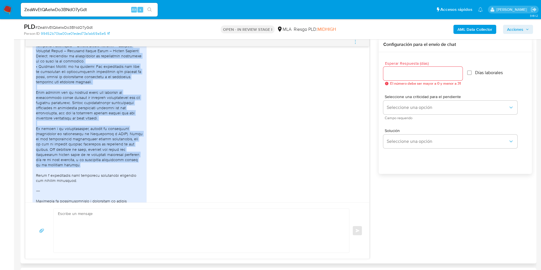
drag, startPoint x: 36, startPoint y: 112, endPoint x: 65, endPoint y: 180, distance: 73.9
click at [65, 180] on div at bounding box center [89, 146] width 107 height 353
copy div "En relación al requerimiento recibido respecto de las operaciones con las contr…"
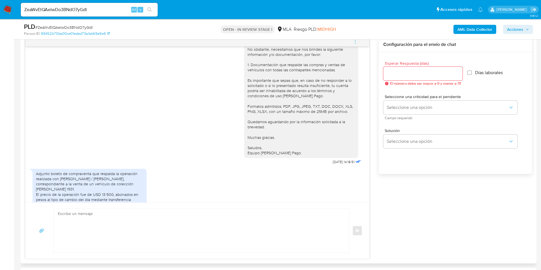
scroll to position [1492, 0]
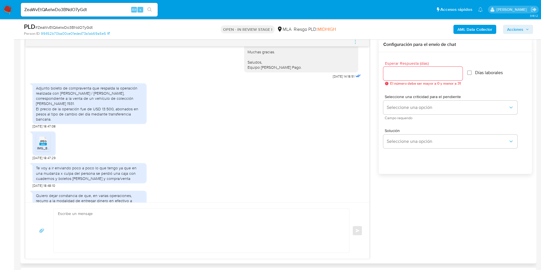
drag, startPoint x: 35, startPoint y: 103, endPoint x: 92, endPoint y: 134, distance: 65.6
click at [92, 124] on div "Adjunto boleto de compraventa que respalda la operación realizada con Shomer SR…" at bounding box center [90, 103] width 114 height 41
copy div "Adjunto boleto de compraventa que respalda la operación realizada con Shomer SR…"
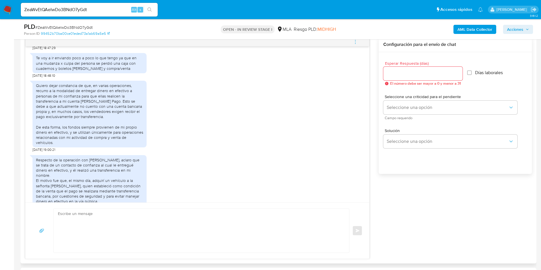
scroll to position [1621, 0]
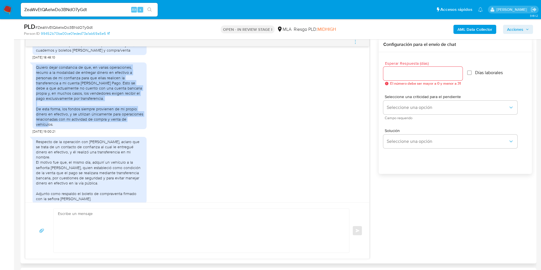
drag, startPoint x: 37, startPoint y: 82, endPoint x: 87, endPoint y: 140, distance: 76.2
click at [87, 127] on div "Quiero dejar constancia de que, en varias operaciones, recurro a la modalidad d…" at bounding box center [89, 96] width 107 height 62
copy div "Quiero dejar constancia de que, en varias operaciones, recurro a la modalidad d…"
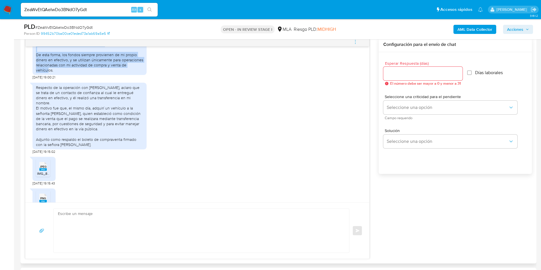
scroll to position [1664, 0]
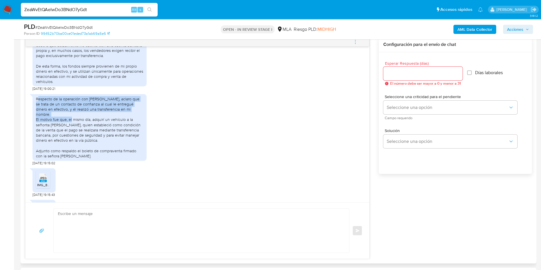
drag, startPoint x: 37, startPoint y: 116, endPoint x: 108, endPoint y: 130, distance: 72.3
click at [108, 130] on div "Respecto de la operación con Jerónimo Alejandro Zamaniego Almada, aclaro que se…" at bounding box center [89, 127] width 107 height 62
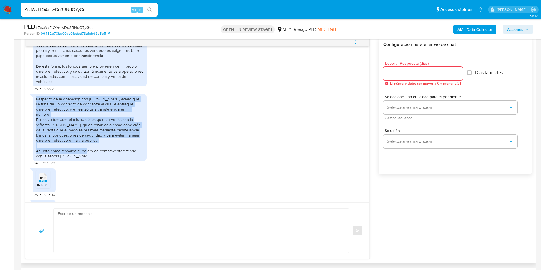
drag, startPoint x: 36, startPoint y: 114, endPoint x: 128, endPoint y: 154, distance: 100.0
click at [128, 154] on div "Respecto de la operación con Jerónimo Alejandro Zamaniego Almada, aclaro que se…" at bounding box center [89, 127] width 107 height 62
copy div "Respecto de la operación con Jerónimo Alejandro Zamaniego Almada, aclaro que se…"
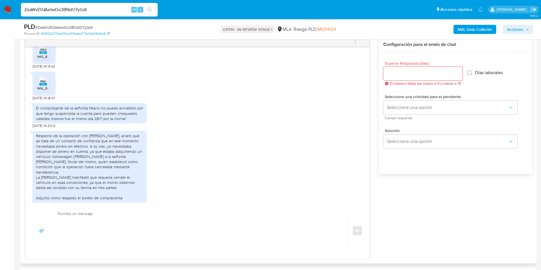
scroll to position [1835, 0]
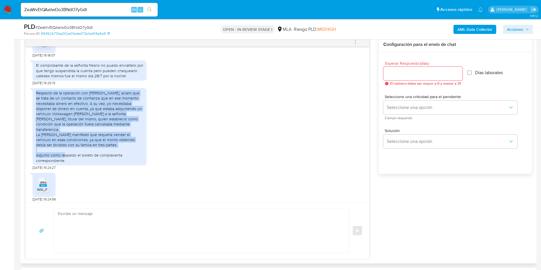
drag, startPoint x: 35, startPoint y: 108, endPoint x: 118, endPoint y: 161, distance: 97.8
click at [118, 161] on div "Respecto de la operación con Florencia Giselle Gauna, aclaro que se trata de un…" at bounding box center [90, 126] width 114 height 77
copy div "Respecto de la operación con Florencia Giselle Gauna, aclaro que se trata de un…"
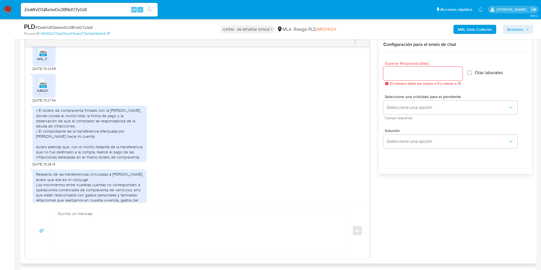
scroll to position [2006, 0]
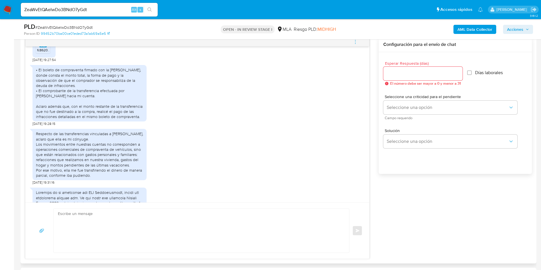
drag, startPoint x: 141, startPoint y: 130, endPoint x: 36, endPoint y: 84, distance: 115.1
click at [36, 84] on div "• El boleto de compraventa firmado con la señora Gómez, donde consta el monto t…" at bounding box center [89, 93] width 107 height 52
copy div "• El boleto de compraventa firmado con la señora Gómez, donde consta el monto t…"
click at [123, 104] on div "• El boleto de compraventa firmado con la señora Gómez, donde consta el monto t…" at bounding box center [89, 93] width 107 height 52
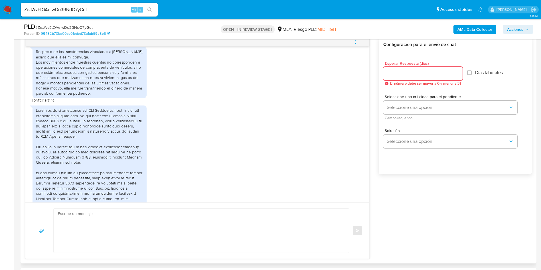
scroll to position [2092, 0]
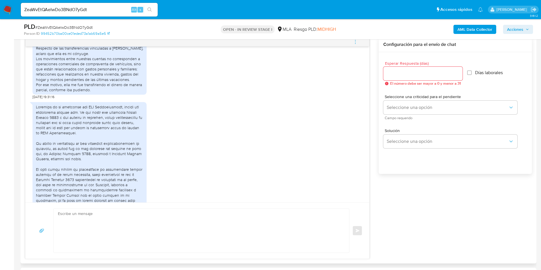
drag, startPoint x: 35, startPoint y: 64, endPoint x: 103, endPoint y: 106, distance: 80.1
click at [103, 95] on div "Respecto de las transferencias vinculadas a Catalina Maderna, aclaro que ella e…" at bounding box center [90, 68] width 114 height 51
copy div "Respecto de las transferencias vinculadas a Catalina Maderna, aclaro que ella e…"
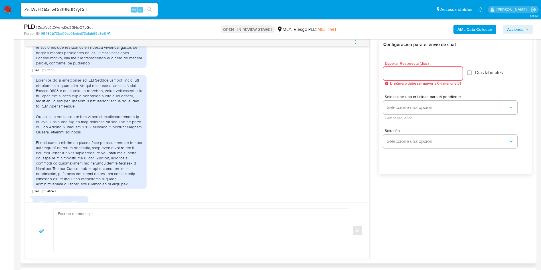
scroll to position [2134, 0]
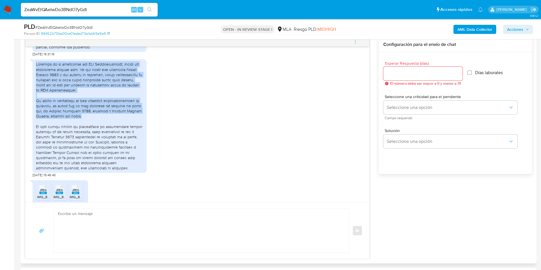
drag, startPoint x: 35, startPoint y: 80, endPoint x: 118, endPoint y: 131, distance: 97.3
click at [118, 131] on div at bounding box center [90, 116] width 114 height 114
copy div "Respecto de la operación con ARN Internacional, aclaro que desconozco quiénes s…"
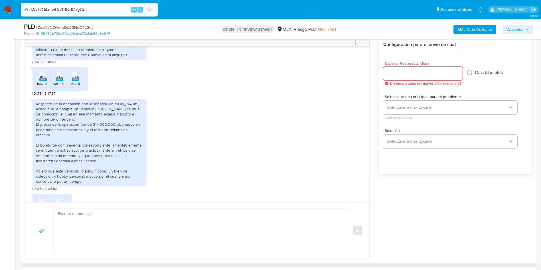
scroll to position [2263, 0]
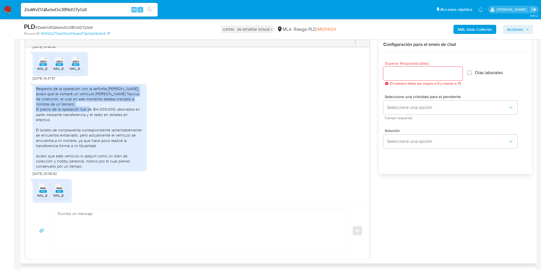
drag, startPoint x: 37, startPoint y: 103, endPoint x: 90, endPoint y: 124, distance: 57.0
click at [90, 124] on div "Respecto de la operación con la señorita Mónica Patricia Antela, aclaro que le …" at bounding box center [89, 127] width 107 height 83
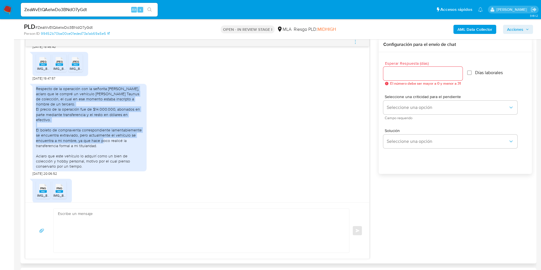
drag, startPoint x: 102, startPoint y: 154, endPoint x: 33, endPoint y: 106, distance: 84.1
click at [33, 106] on div "Respecto de la operación con la señorita Mónica Patricia Antela, aclaro que le …" at bounding box center [90, 128] width 114 height 88
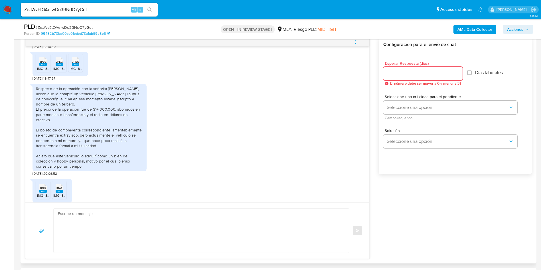
click at [83, 158] on div "Respecto de la operación con la señorita Mónica Patricia Antela, aclaro que le …" at bounding box center [89, 127] width 107 height 83
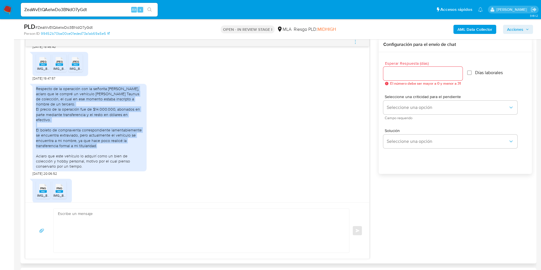
drag, startPoint x: 100, startPoint y: 158, endPoint x: 34, endPoint y: 104, distance: 85.4
click at [34, 104] on div "Respecto de la operación con la señorita Mónica Patricia Antela, aclaro que le …" at bounding box center [90, 128] width 114 height 88
copy div "Respecto de la operación con la señorita Mónica Patricia Antela, aclaro que le …"
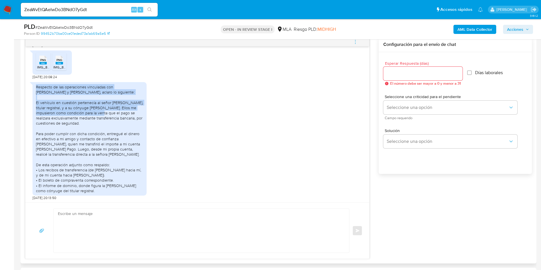
scroll to position [2434, 0]
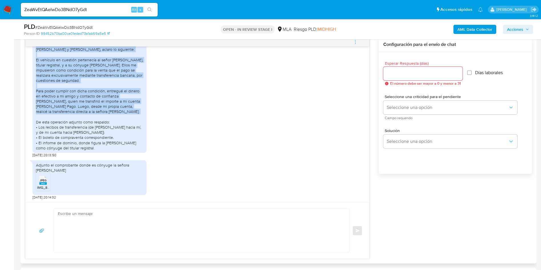
drag, startPoint x: 36, startPoint y: 97, endPoint x: 101, endPoint y: 120, distance: 69.2
click at [101, 120] on div "Respecto de las operaciones vinculadas con Silvia Besada y Jonathan Cabral, acl…" at bounding box center [89, 96] width 107 height 109
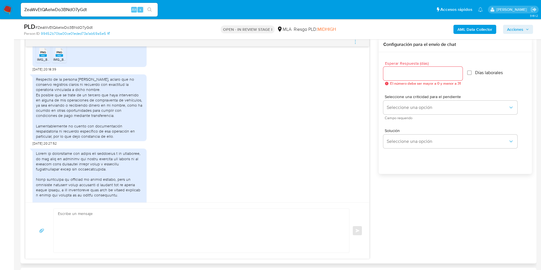
scroll to position [2691, 0]
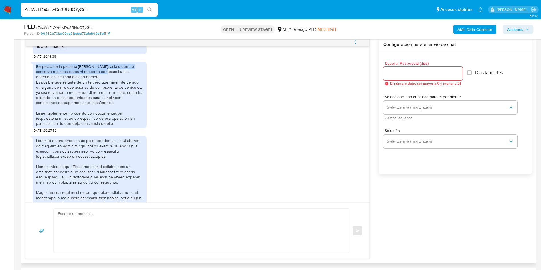
drag, startPoint x: 102, startPoint y: 79, endPoint x: 33, endPoint y: 70, distance: 70.2
click at [33, 70] on div "Respecto de la persona Emiliano Prieto, aclaro que no conservo registros claros…" at bounding box center [90, 95] width 114 height 67
drag, startPoint x: 104, startPoint y: 83, endPoint x: 37, endPoint y: 72, distance: 68.5
click at [37, 72] on div "Respecto de la persona Emiliano Prieto, aclaro que no conservo registros claros…" at bounding box center [89, 95] width 107 height 62
drag, startPoint x: 119, startPoint y: 128, endPoint x: 35, endPoint y: 116, distance: 85.6
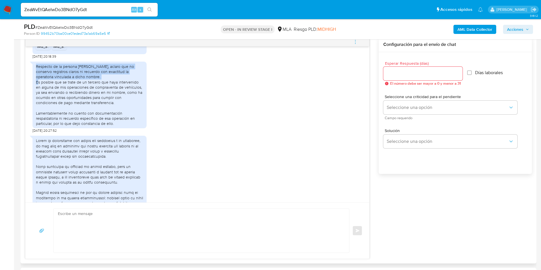
click at [35, 116] on div "Respecto de la persona Emiliano Prieto, aclaro que no conservo registros claros…" at bounding box center [90, 95] width 114 height 67
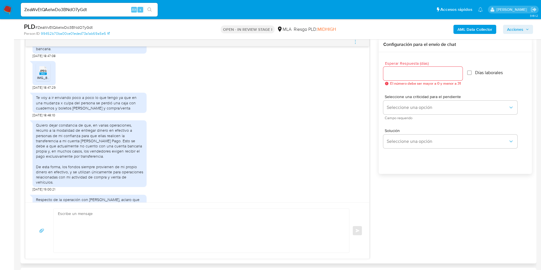
scroll to position [1492, 0]
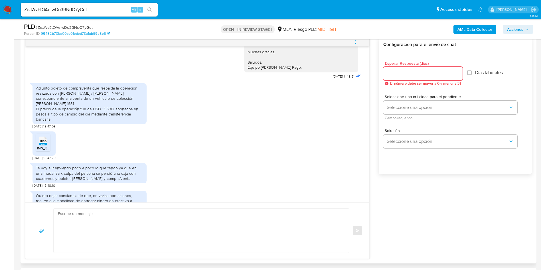
click at [48, 146] on div "JPEG JPEG" at bounding box center [43, 140] width 12 height 11
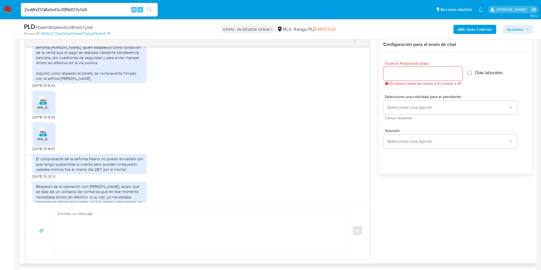
scroll to position [1749, 0]
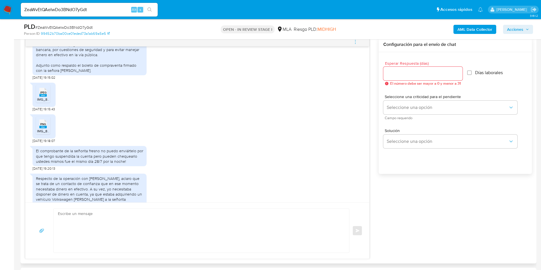
click at [46, 102] on span "IMG_8441.jpeg" at bounding box center [48, 99] width 23 height 5
click at [44, 126] on span "PNG" at bounding box center [43, 124] width 6 height 4
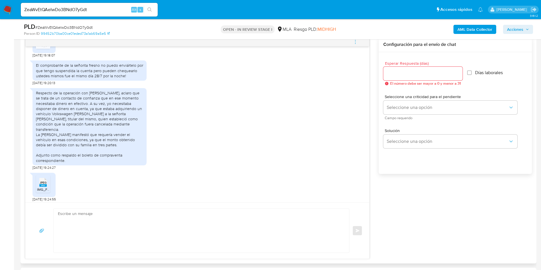
scroll to position [1920, 0]
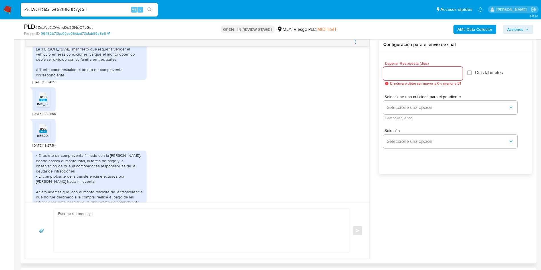
click at [44, 99] on span "JPEG" at bounding box center [43, 97] width 7 height 4
click at [42, 131] on span "JPEG" at bounding box center [43, 129] width 7 height 4
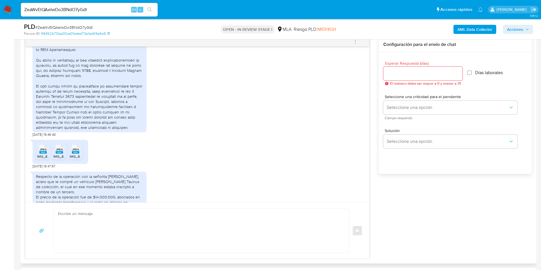
scroll to position [2177, 0]
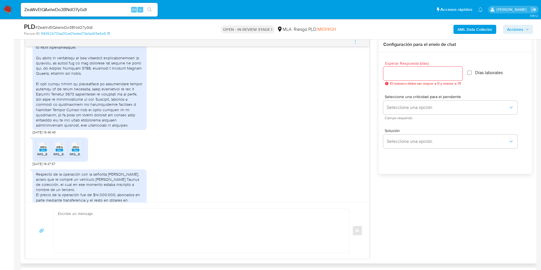
click at [43, 152] on icon at bounding box center [42, 147] width 7 height 9
click at [57, 149] on span "JPEG" at bounding box center [59, 148] width 7 height 4
click at [74, 149] on span "JPEG" at bounding box center [75, 148] width 7 height 4
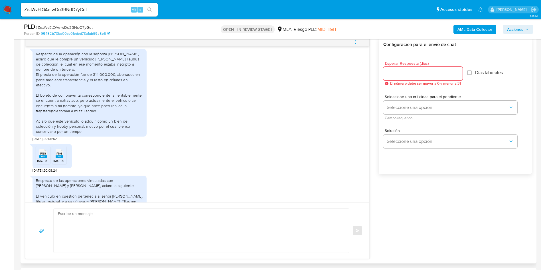
scroll to position [2306, 0]
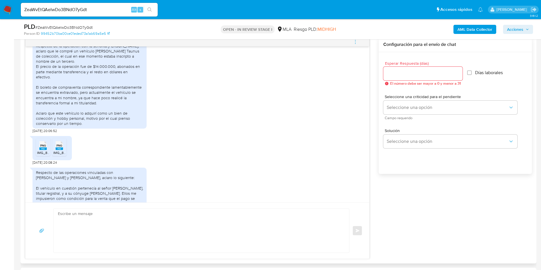
click at [44, 148] on span "PNG" at bounding box center [43, 146] width 6 height 4
click at [56, 150] on icon at bounding box center [59, 145] width 7 height 9
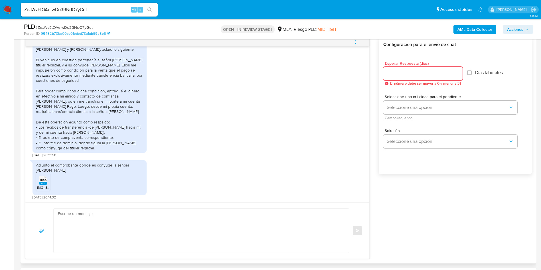
scroll to position [2520, 0]
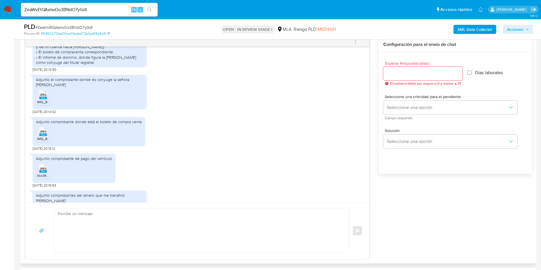
click at [44, 99] on rect at bounding box center [42, 98] width 7 height 3
click at [43, 136] on icon at bounding box center [42, 131] width 7 height 9
click at [41, 171] on span "JPEG" at bounding box center [43, 169] width 7 height 4
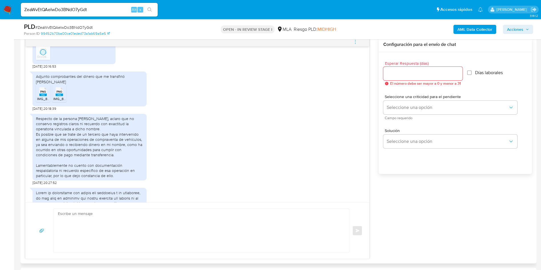
scroll to position [2648, 0]
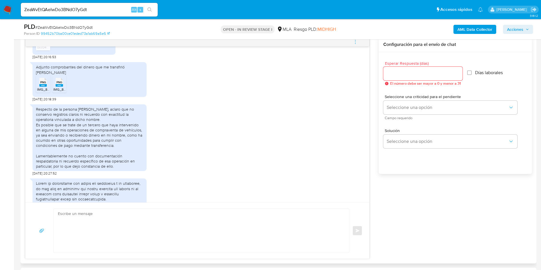
click at [41, 84] on span "PNG" at bounding box center [43, 82] width 6 height 4
click at [60, 84] on span "PNG" at bounding box center [60, 82] width 6 height 4
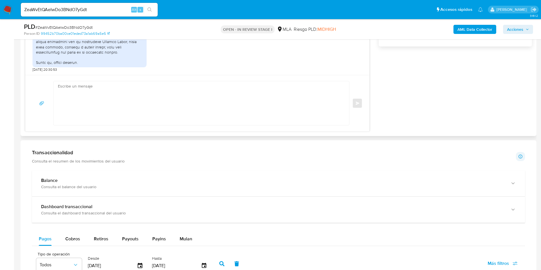
scroll to position [428, 0]
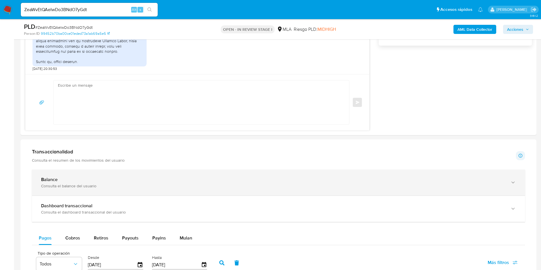
click at [132, 171] on div "Balance Consulta el balance del usuario" at bounding box center [278, 183] width 493 height 26
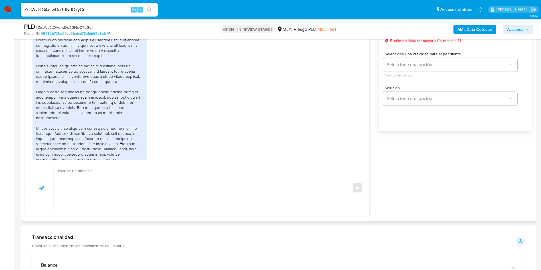
scroll to position [2691, 0]
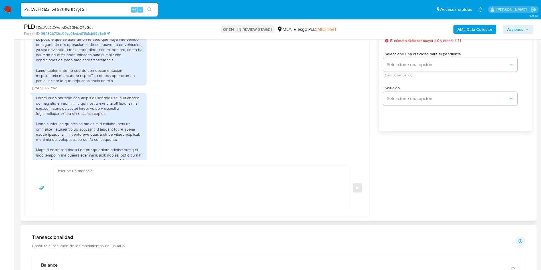
click at [216, 120] on div "02/10/2025 20:30:53" at bounding box center [198, 163] width 330 height 147
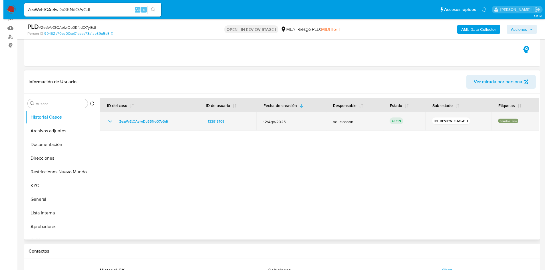
scroll to position [43, 0]
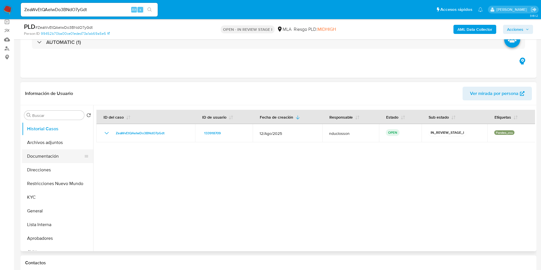
click at [54, 154] on button "Documentación" at bounding box center [55, 157] width 67 height 14
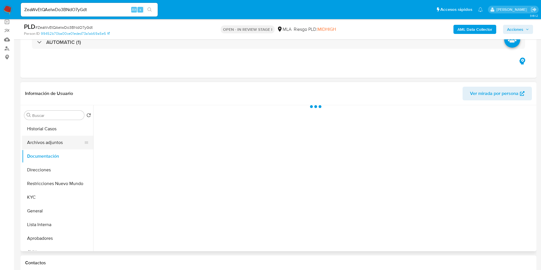
click at [55, 142] on button "Archivos adjuntos" at bounding box center [55, 143] width 67 height 14
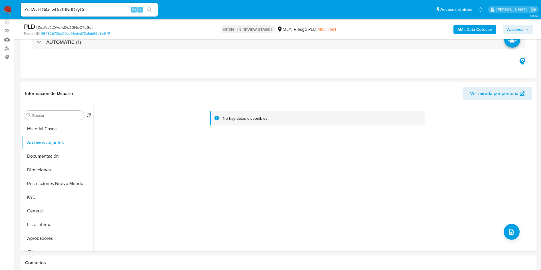
click at [460, 28] on b "AML Data Collector" at bounding box center [475, 29] width 35 height 9
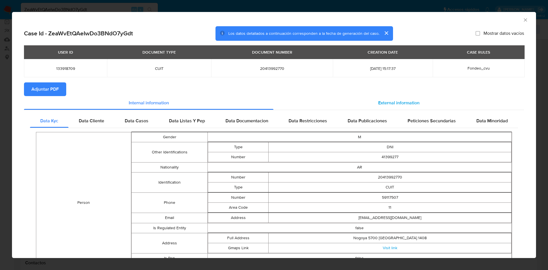
click at [378, 104] on span "External information" at bounding box center [398, 103] width 41 height 7
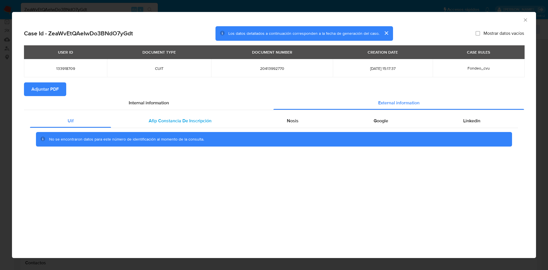
click at [182, 120] on span "Afip Constancia De Inscripción" at bounding box center [180, 121] width 63 height 7
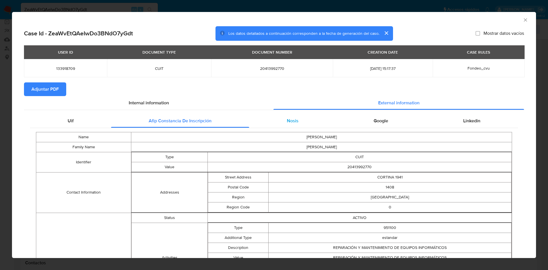
click at [272, 118] on div "Nosis" at bounding box center [292, 121] width 87 height 14
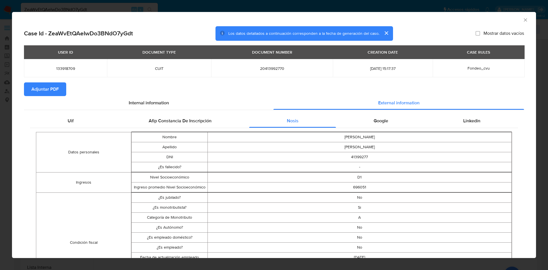
select select "10"
click at [406, 116] on div "Google" at bounding box center [381, 121] width 90 height 14
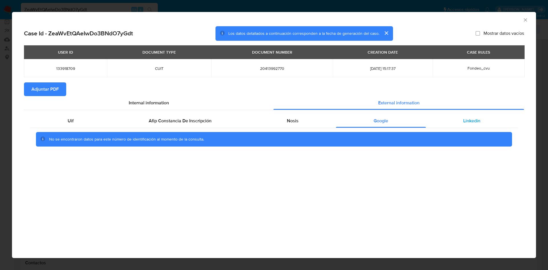
click at [453, 121] on div "Linkedin" at bounding box center [472, 121] width 92 height 14
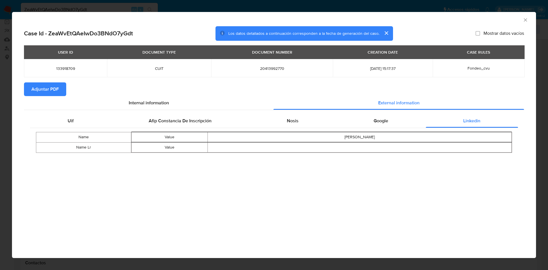
click at [58, 88] on span "Adjuntar PDF" at bounding box center [44, 89] width 27 height 13
click at [523, 21] on icon "Cerrar ventana" at bounding box center [526, 20] width 6 height 6
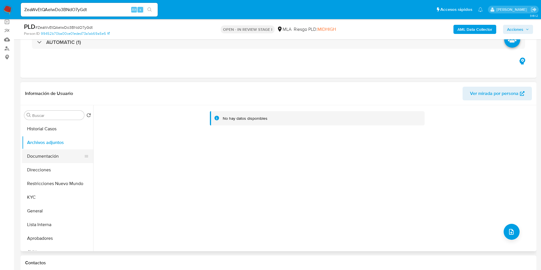
click at [57, 159] on button "Documentación" at bounding box center [55, 157] width 67 height 14
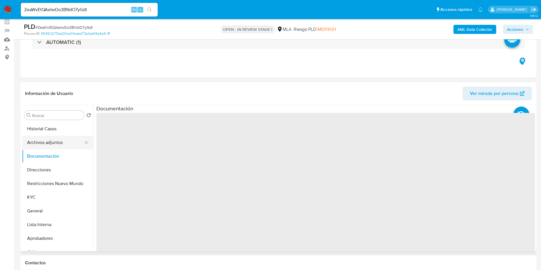
click at [52, 147] on button "Archivos adjuntos" at bounding box center [55, 143] width 67 height 14
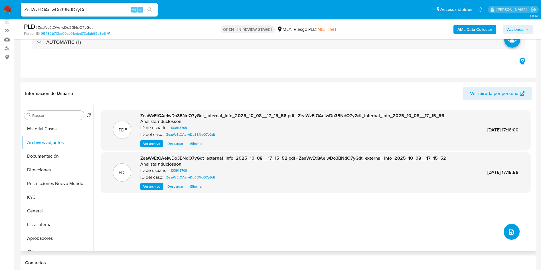
click at [509, 231] on icon "upload-file" at bounding box center [511, 232] width 7 height 7
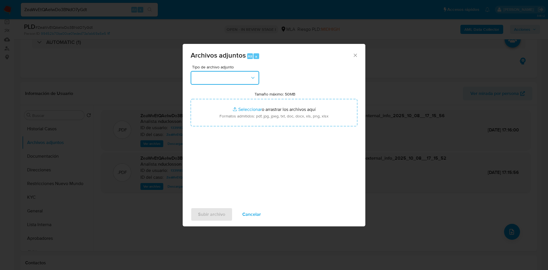
click at [225, 71] on button "button" at bounding box center [225, 78] width 68 height 14
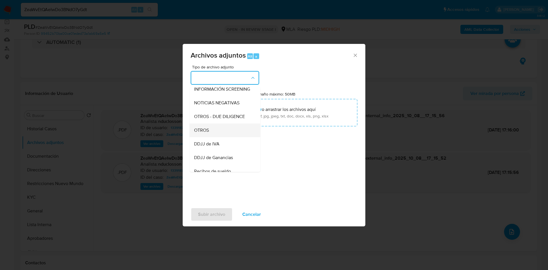
click at [207, 133] on span "OTROS" at bounding box center [201, 131] width 15 height 6
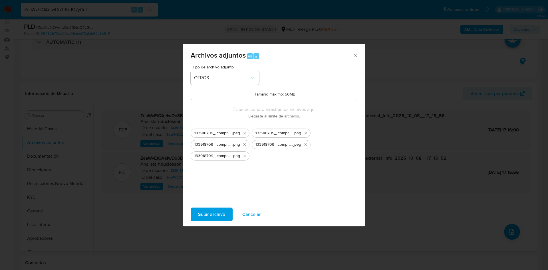
click at [221, 211] on span "Subir archivo" at bounding box center [211, 214] width 27 height 13
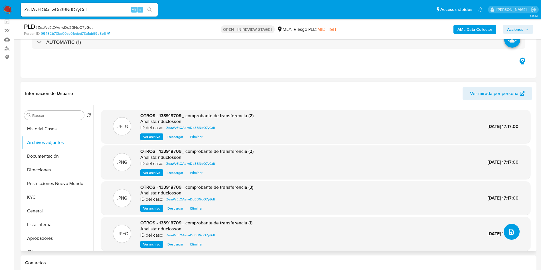
click at [510, 231] on icon "upload-file" at bounding box center [511, 232] width 7 height 7
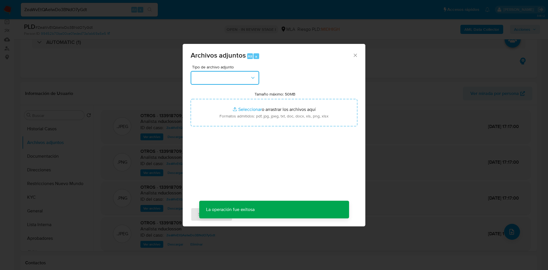
click at [248, 81] on button "button" at bounding box center [225, 78] width 68 height 14
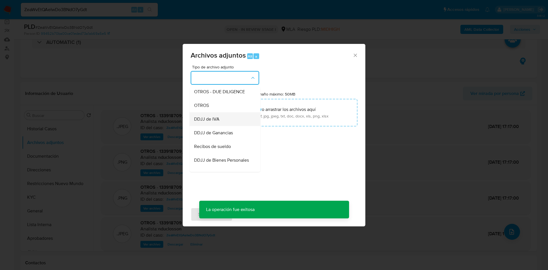
scroll to position [115, 0]
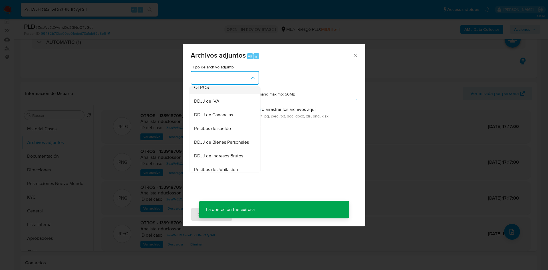
click at [206, 94] on div "OTROS" at bounding box center [223, 88] width 58 height 14
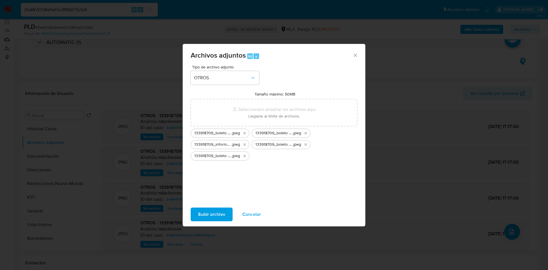
click at [217, 213] on span "Subir archivo" at bounding box center [211, 214] width 27 height 13
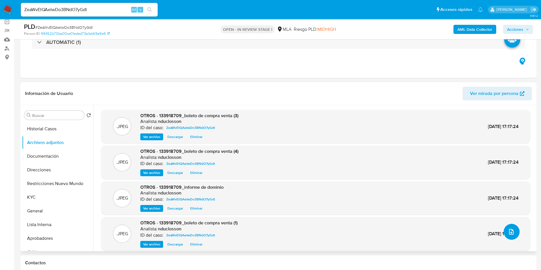
click at [509, 232] on icon "upload-file" at bounding box center [511, 232] width 7 height 7
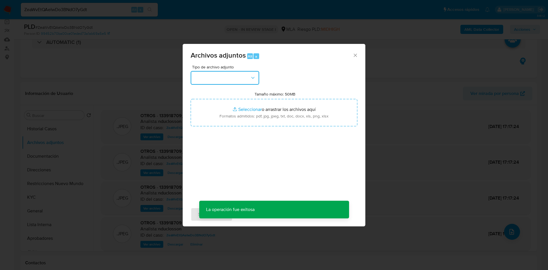
click at [226, 78] on button "button" at bounding box center [225, 78] width 68 height 14
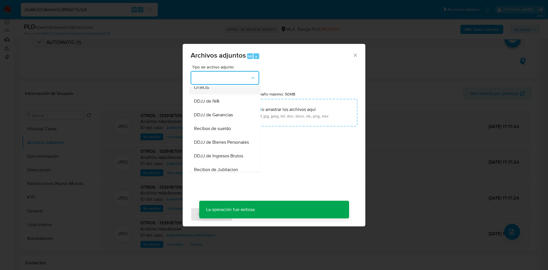
click at [206, 90] on span "OTROS" at bounding box center [201, 88] width 15 height 6
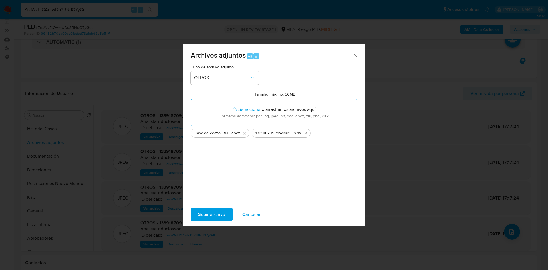
click at [219, 212] on span "Subir archivo" at bounding box center [211, 214] width 27 height 13
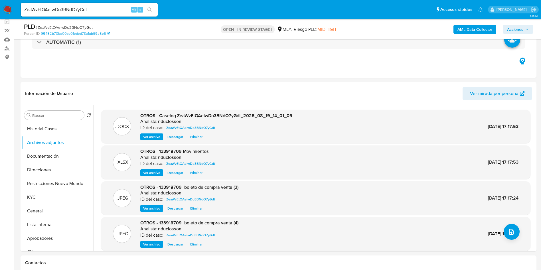
click at [84, 26] on span "# ZeaWvEtQAeIwDo3BNdO7yGdt" at bounding box center [63, 28] width 57 height 6
copy span "ZeaWvEtQAeIwDo3BNdO7yGdt"
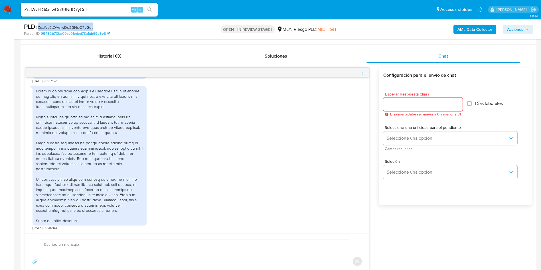
scroll to position [342, 0]
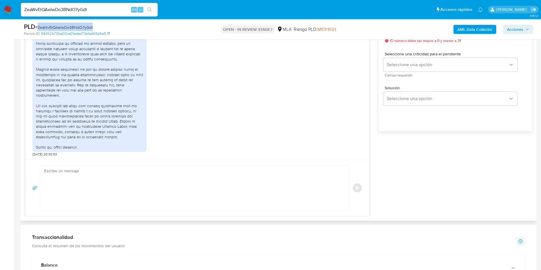
click at [147, 187] on textarea at bounding box center [193, 188] width 298 height 44
paste textarea "Hola, Muchas gracias por la respuesta. Analizamos tu caso y notamos que la info…"
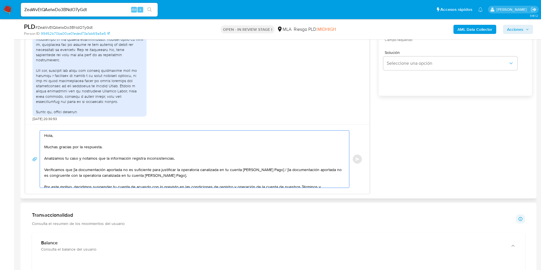
scroll to position [385, 0]
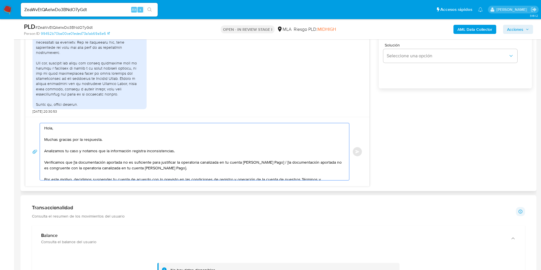
drag, startPoint x: 182, startPoint y: 168, endPoint x: 273, endPoint y: 161, distance: 91.3
click at [273, 161] on textarea "Hola, Muchas gracias por la respuesta. Analizamos tu caso y notamos que la info…" at bounding box center [193, 151] width 298 height 57
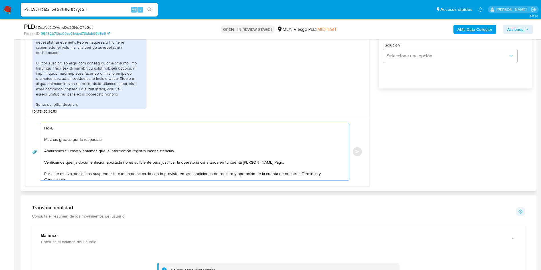
click at [74, 162] on textarea "Hola, Muchas gracias por la respuesta. Analizamos tu caso y notamos que la info…" at bounding box center [193, 151] width 298 height 57
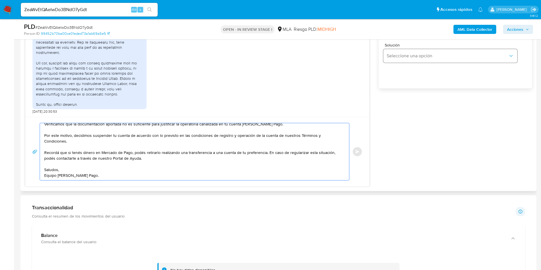
scroll to position [257, 0]
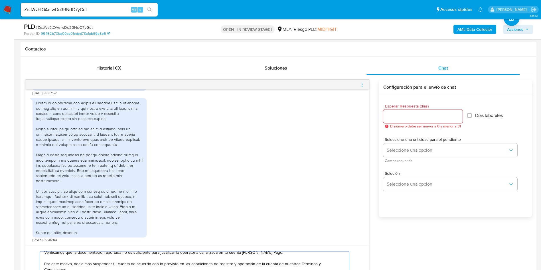
type textarea "Hola, Muchas gracias por la respuesta. Analizamos tu caso y notamos que la info…"
click at [389, 115] on input "Esperar Respuesta (días)" at bounding box center [423, 116] width 79 height 7
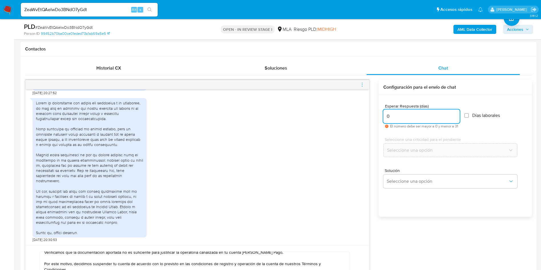
type input "0"
click at [402, 210] on div "Esperar Respuesta (días) 0 El número debe ser mayor a 0 y menor a 31 Días labor…" at bounding box center [455, 163] width 153 height 137
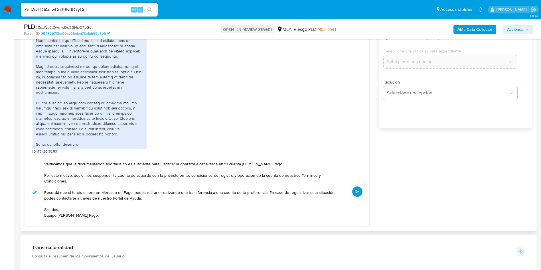
scroll to position [342, 0]
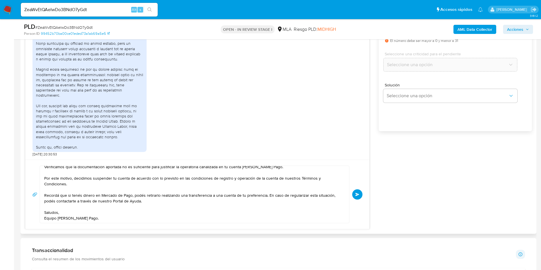
click at [361, 196] on button "Enviar" at bounding box center [357, 195] width 10 height 10
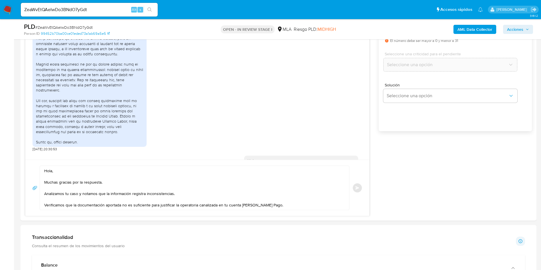
scroll to position [2907, 0]
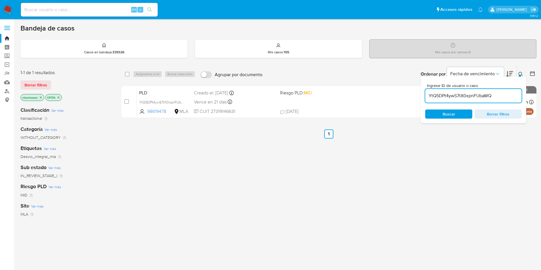
click at [440, 97] on input "YtQ5DPt4ywS7tX0xpnFUbaWQ" at bounding box center [474, 95] width 96 height 7
paste input "ZeaWvEtQAeIwDo3BNdO7yGdt"
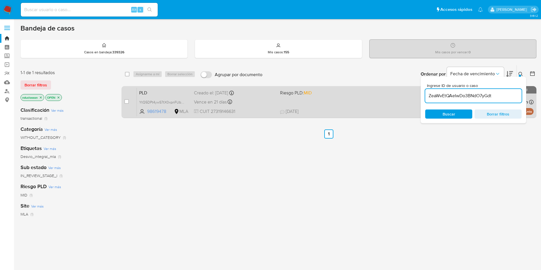
type input "ZeaWvEtQAeIwDo3BNdO7yGdt"
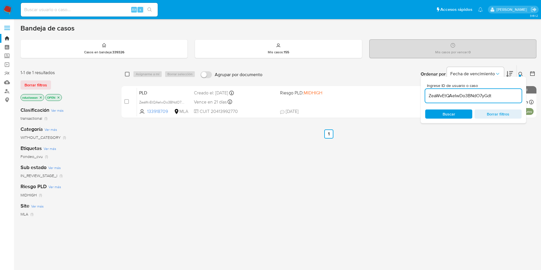
click at [129, 72] on input "checkbox" at bounding box center [127, 74] width 5 height 5
checkbox input "true"
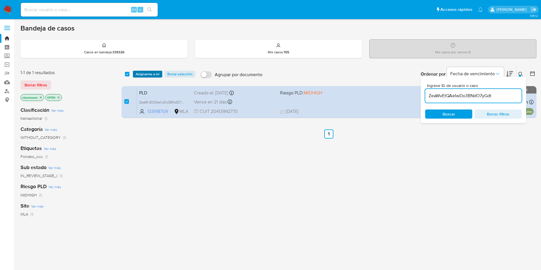
click at [143, 71] on span "Asignarme a mí" at bounding box center [148, 74] width 24 height 6
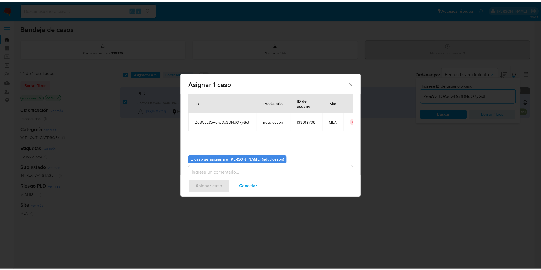
scroll to position [30, 0]
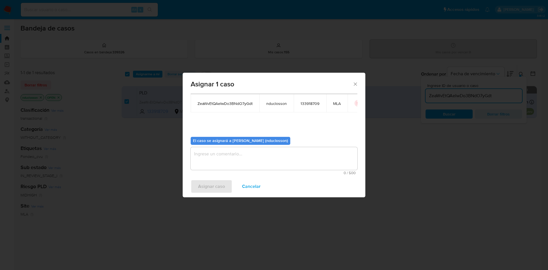
click at [232, 148] on textarea "assign-modal" at bounding box center [274, 158] width 167 height 23
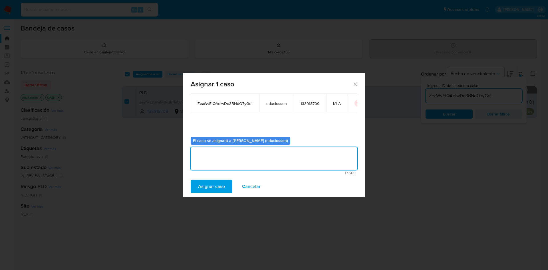
click at [214, 187] on span "Asignar caso" at bounding box center [211, 186] width 27 height 13
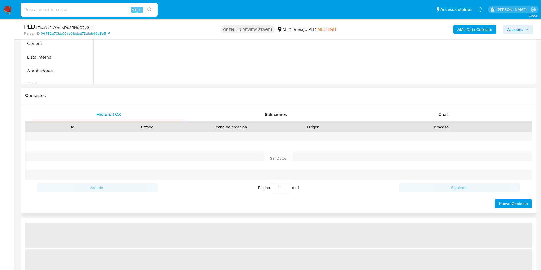
scroll to position [214, 0]
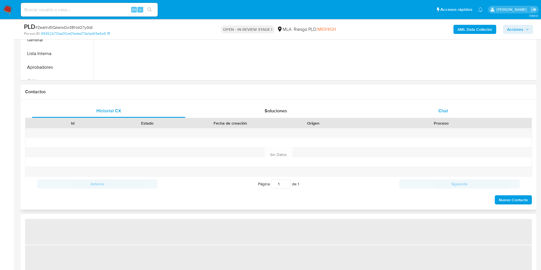
click at [439, 112] on span "Chat" at bounding box center [444, 111] width 10 height 7
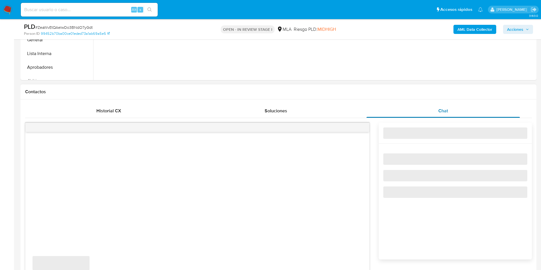
select select "10"
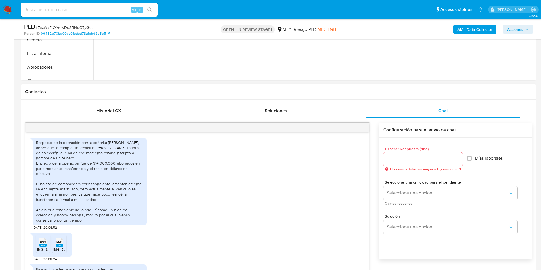
scroll to position [597, 0]
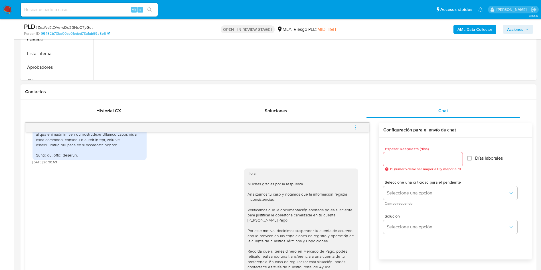
click at [355, 128] on icon "menu-action" at bounding box center [355, 127] width 5 height 5
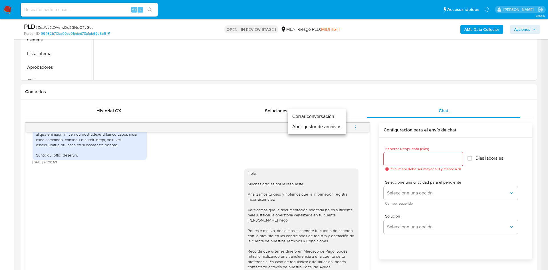
click at [313, 116] on li "Cerrar conversación" at bounding box center [317, 117] width 59 height 10
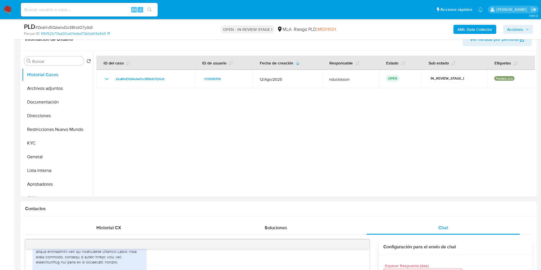
scroll to position [86, 0]
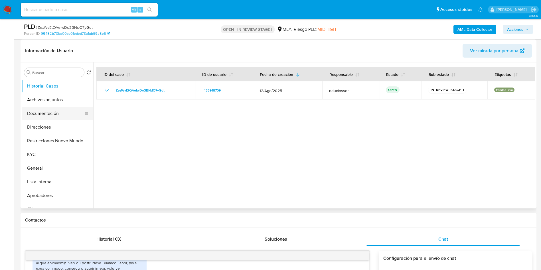
click at [39, 108] on button "Documentación" at bounding box center [55, 114] width 67 height 14
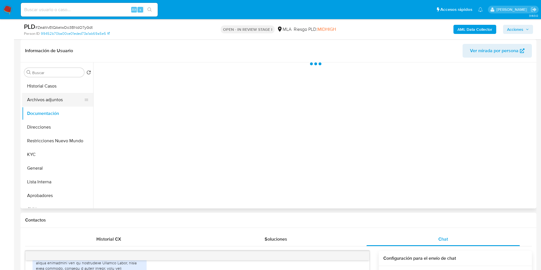
click at [41, 103] on button "Archivos adjuntos" at bounding box center [55, 100] width 67 height 14
click at [49, 143] on button "Restricciones Nuevo Mundo" at bounding box center [55, 141] width 67 height 14
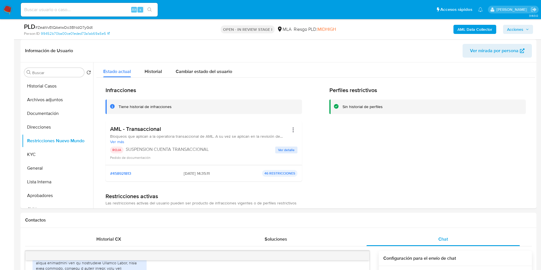
click at [521, 29] on span "Acciones" at bounding box center [515, 29] width 16 height 9
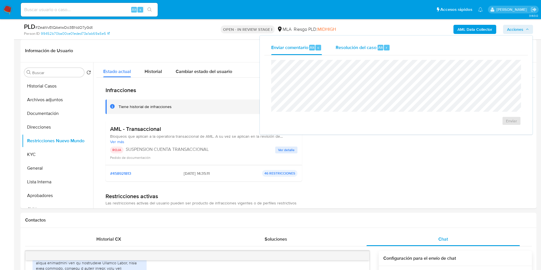
click at [347, 51] on div "Resolución del caso Alt r" at bounding box center [363, 47] width 55 height 15
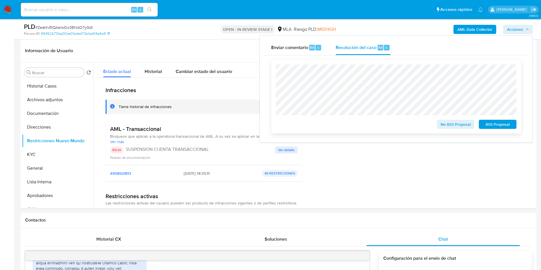
click at [490, 124] on span "ROI Proposal" at bounding box center [498, 124] width 30 height 8
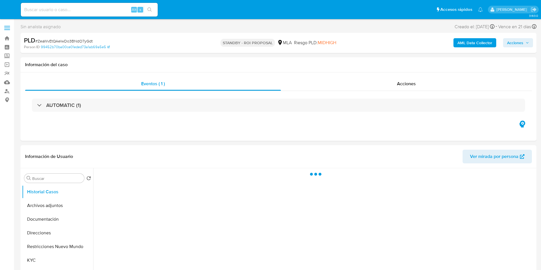
select select "10"
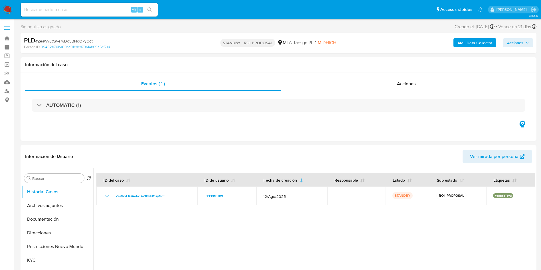
click at [66, 6] on input at bounding box center [89, 9] width 137 height 7
paste input "iwL2tR7MUAfehIBx7YrGTjUc"
type input "iwL2tR7MUAfehIBx7YrGTjUc"
click at [152, 10] on icon "search-icon" at bounding box center [150, 9] width 5 height 5
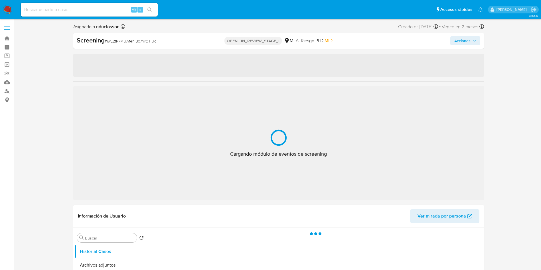
select select "10"
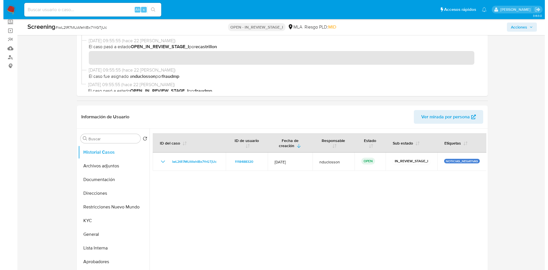
scroll to position [86, 0]
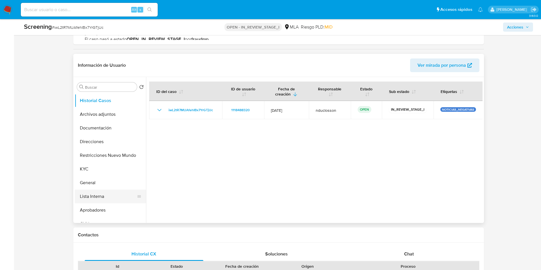
click at [89, 201] on button "Lista Interna" at bounding box center [108, 197] width 67 height 14
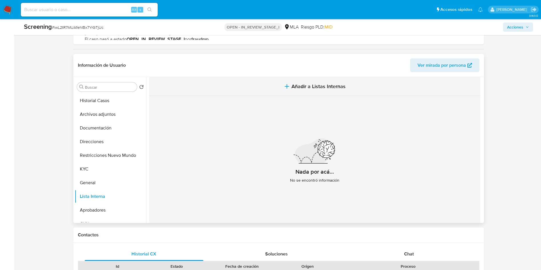
click at [288, 91] on button "Añadir a Listas Internas" at bounding box center [314, 86] width 331 height 19
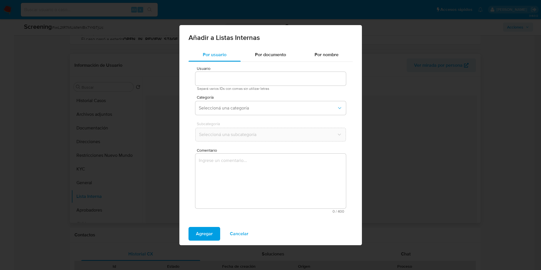
type input "1118488320"
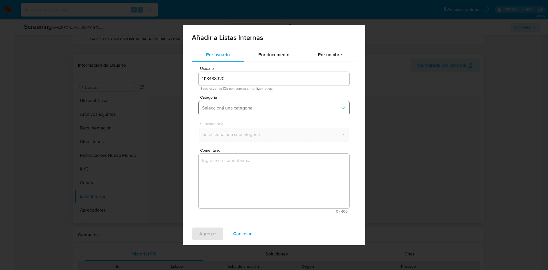
click at [219, 110] on span "Seleccioná una categoría" at bounding box center [271, 108] width 138 height 6
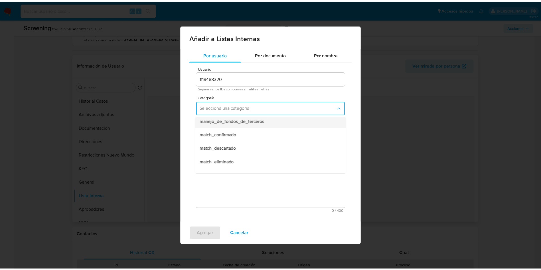
scroll to position [43, 0]
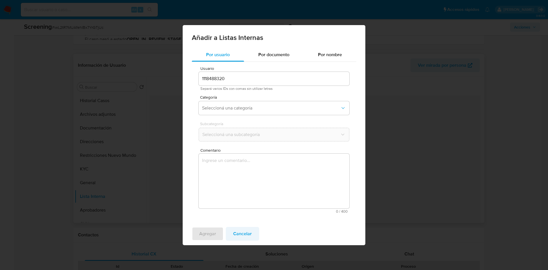
click at [239, 234] on span "Cancelar" at bounding box center [242, 234] width 19 height 13
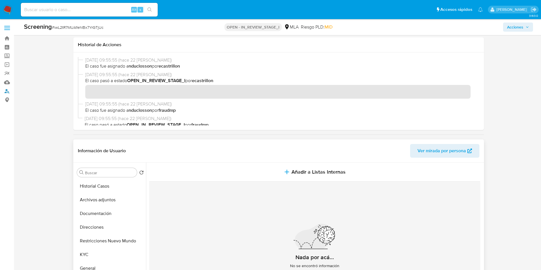
scroll to position [128, 0]
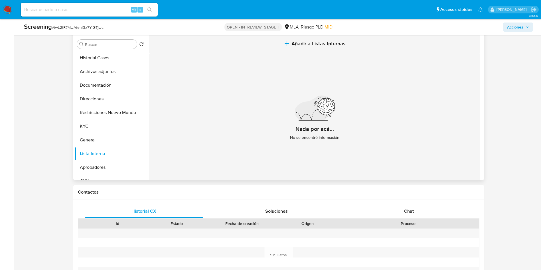
click at [292, 48] on button "Añadir a Listas Internas" at bounding box center [314, 43] width 331 height 19
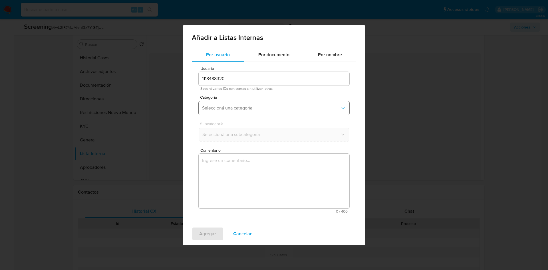
click at [223, 105] on button "Seleccioná una categoría" at bounding box center [274, 108] width 151 height 14
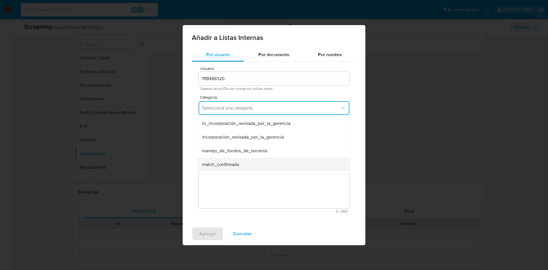
click at [225, 160] on div "match_confirmado" at bounding box center [272, 165] width 140 height 14
click at [220, 139] on button "Seleccioná una subcategoría" at bounding box center [274, 135] width 151 height 14
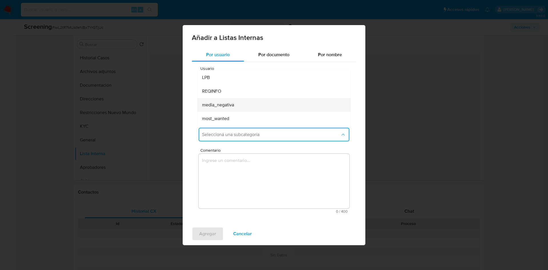
click at [231, 106] on span "media_negativa" at bounding box center [218, 105] width 32 height 6
click at [226, 178] on textarea "Comentario" at bounding box center [274, 181] width 151 height 55
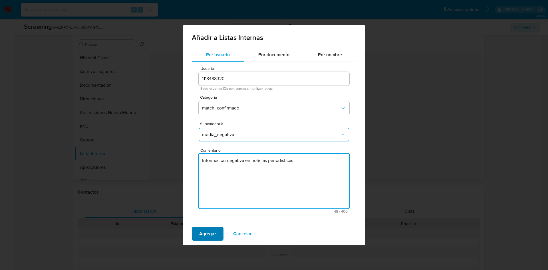
type textarea "Informacion negativa en noticias periodisticas"
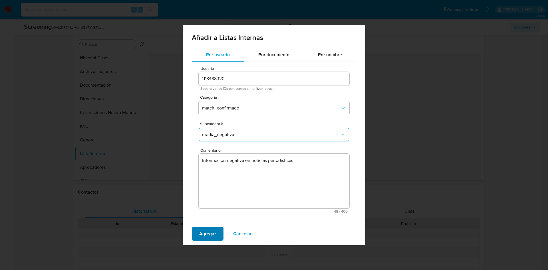
click at [208, 235] on span "Agregar" at bounding box center [207, 234] width 17 height 13
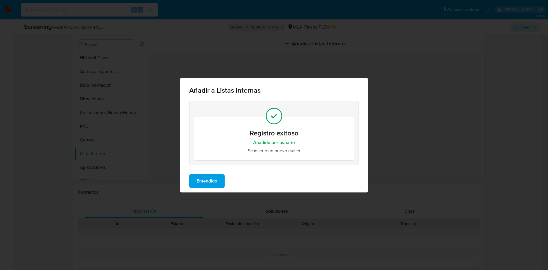
click at [215, 191] on div "Entendido" at bounding box center [274, 181] width 188 height 23
click at [213, 182] on span "Entendido" at bounding box center [207, 181] width 21 height 13
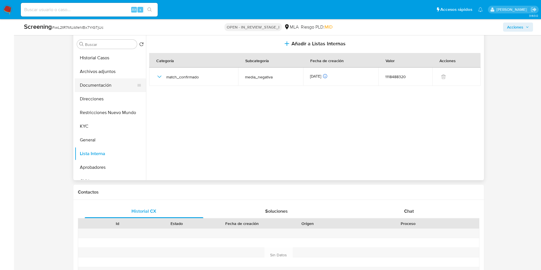
click at [110, 86] on button "Documentación" at bounding box center [108, 85] width 67 height 14
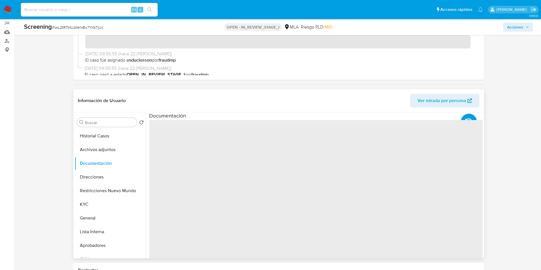
scroll to position [43, 0]
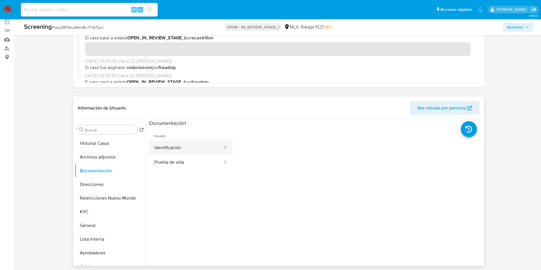
click at [184, 154] on button "Identificación" at bounding box center [186, 148] width 74 height 15
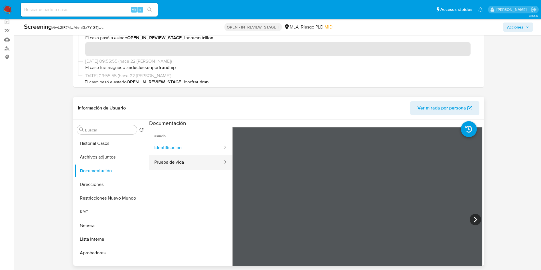
click at [194, 156] on button "Prueba de vida" at bounding box center [186, 162] width 74 height 15
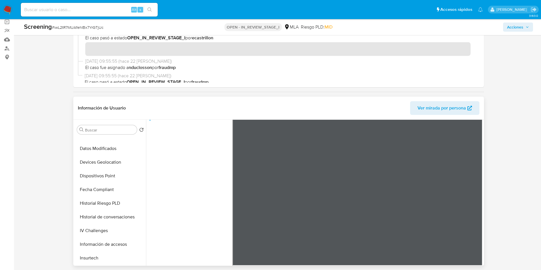
scroll to position [171, 0]
click at [99, 149] on button "Cruces y Relaciones" at bounding box center [108, 151] width 67 height 14
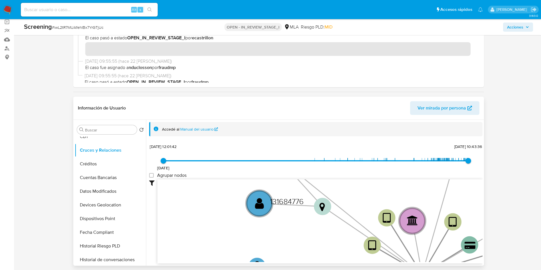
scroll to position [21, 0]
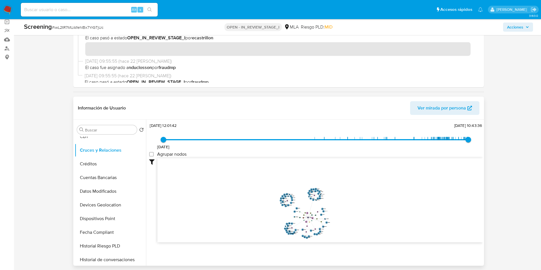
drag, startPoint x: 306, startPoint y: 189, endPoint x: 280, endPoint y: 218, distance: 39.0
click at [280, 218] on icon "user-1118488320  1118488320 device-6273e4ea08813b001a79b56c  device-58b8b019e…" at bounding box center [320, 199] width 325 height 83
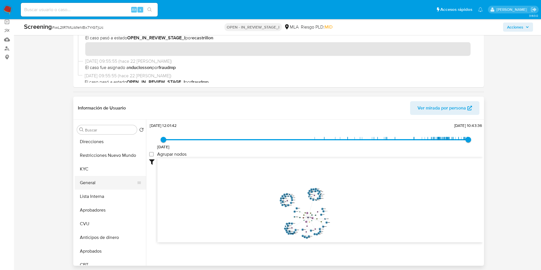
scroll to position [0, 0]
click at [103, 187] on button "Direcciones" at bounding box center [108, 185] width 67 height 14
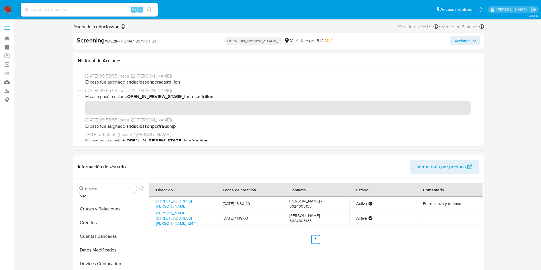
click at [468, 45] on span "Acciones" at bounding box center [463, 40] width 16 height 9
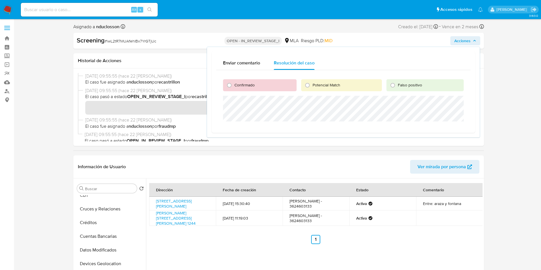
click at [241, 86] on span "Confirmado" at bounding box center [245, 85] width 20 height 6
click at [234, 86] on input "Confirmado" at bounding box center [229, 85] width 9 height 9
radio input "true"
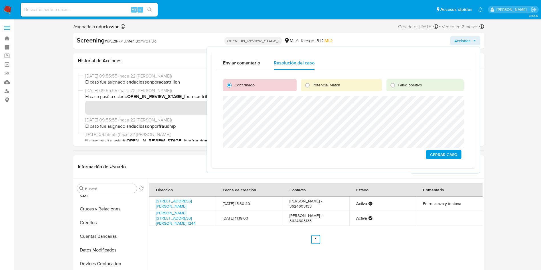
click at [443, 152] on span "Cerrar Caso" at bounding box center [443, 155] width 27 height 8
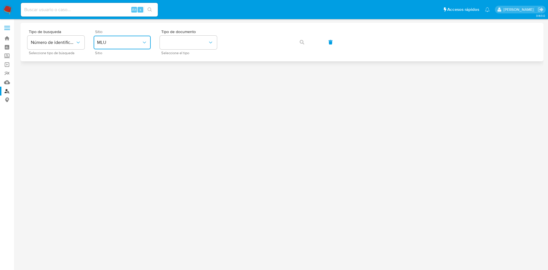
click at [111, 41] on span "MLU" at bounding box center [119, 43] width 45 height 6
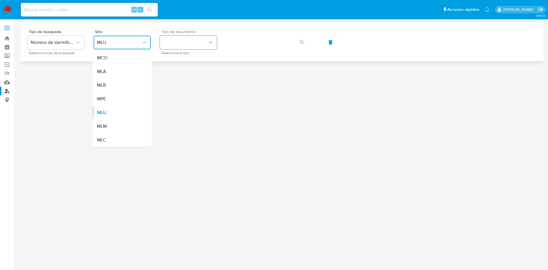
drag, startPoint x: 108, startPoint y: 74, endPoint x: 182, endPoint y: 37, distance: 83.1
click at [108, 74] on div "MLA" at bounding box center [120, 72] width 47 height 14
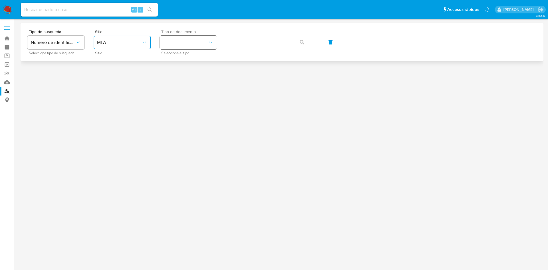
click at [184, 37] on button "identificationType" at bounding box center [188, 43] width 57 height 14
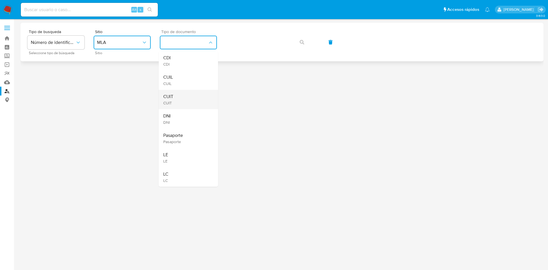
click at [181, 91] on div "CUIT CUIT" at bounding box center [186, 99] width 47 height 19
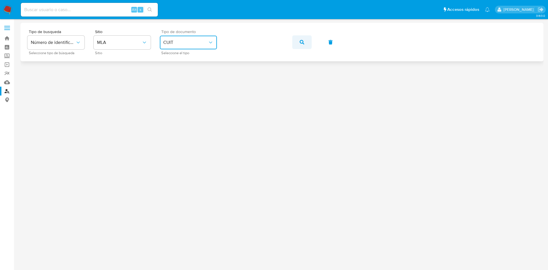
click at [302, 43] on icon "button" at bounding box center [302, 42] width 5 height 5
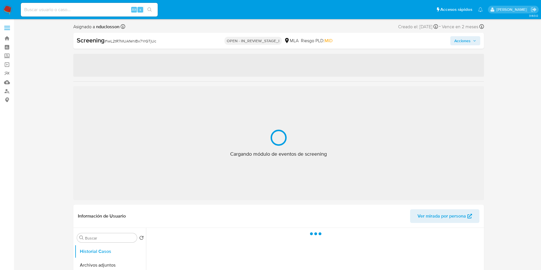
select select "10"
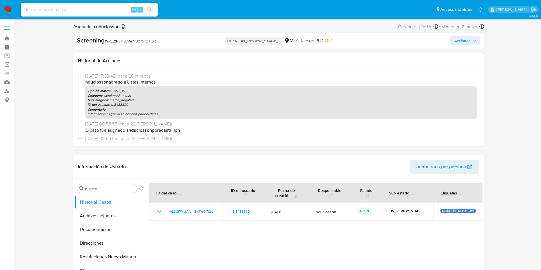
click at [473, 38] on span "Acciones" at bounding box center [466, 41] width 22 height 8
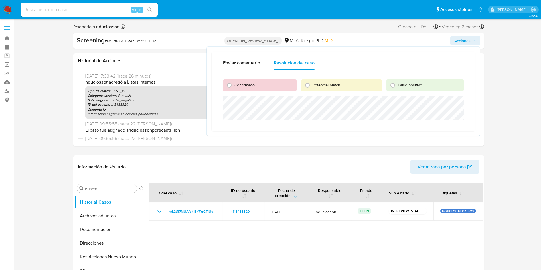
drag, startPoint x: 249, startPoint y: 87, endPoint x: 243, endPoint y: 92, distance: 7.9
click at [249, 87] on span "Confirmado" at bounding box center [245, 85] width 20 height 6
click at [234, 87] on input "Confirmado" at bounding box center [229, 85] width 9 height 9
radio input "true"
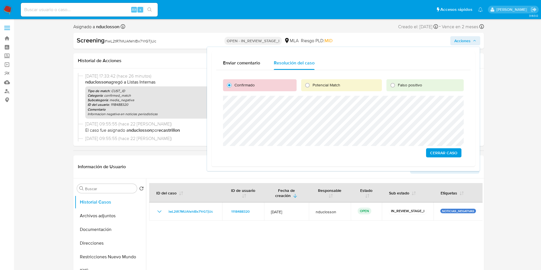
click at [435, 152] on span "Cerrar Caso" at bounding box center [443, 153] width 27 height 8
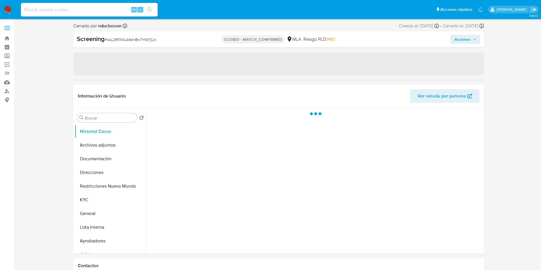
select select "10"
